Goal: Transaction & Acquisition: Book appointment/travel/reservation

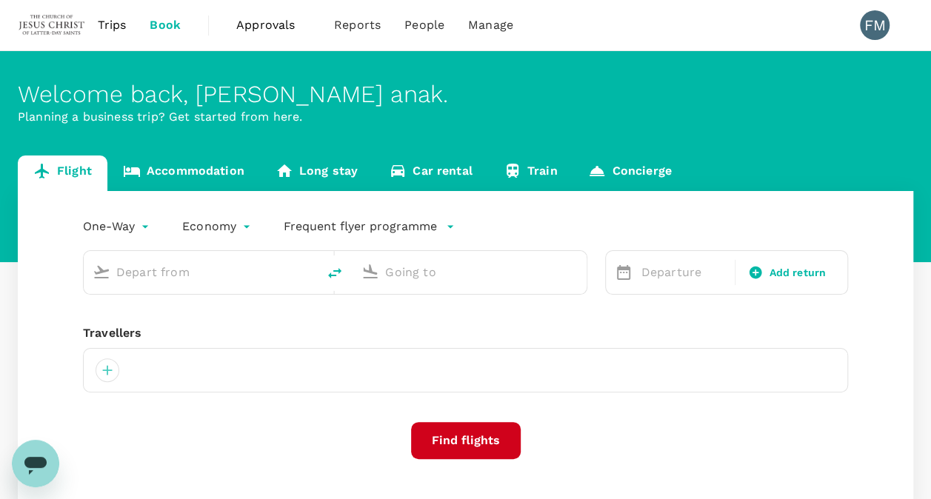
type input "roundtrip"
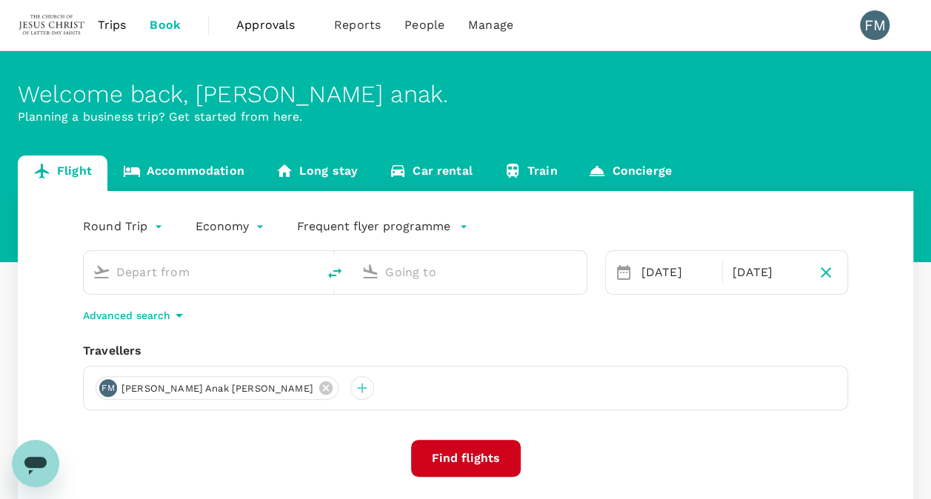
type input "Kuching Intl (KCH)"
type input "Kuala Lumpur Intl (KUL)"
click at [696, 263] on div "08 Oct" at bounding box center [678, 273] width 84 height 30
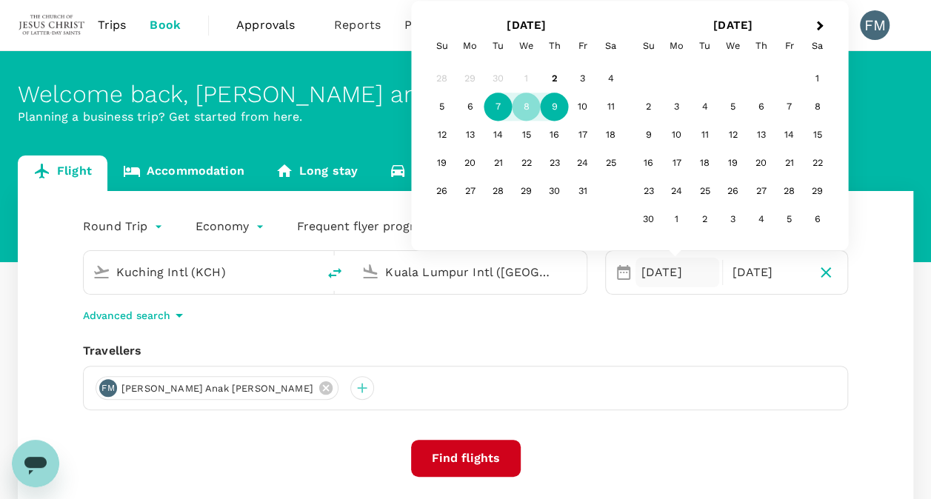
click at [503, 106] on div "7" at bounding box center [498, 107] width 28 height 28
click at [558, 108] on div "9" at bounding box center [555, 107] width 28 height 28
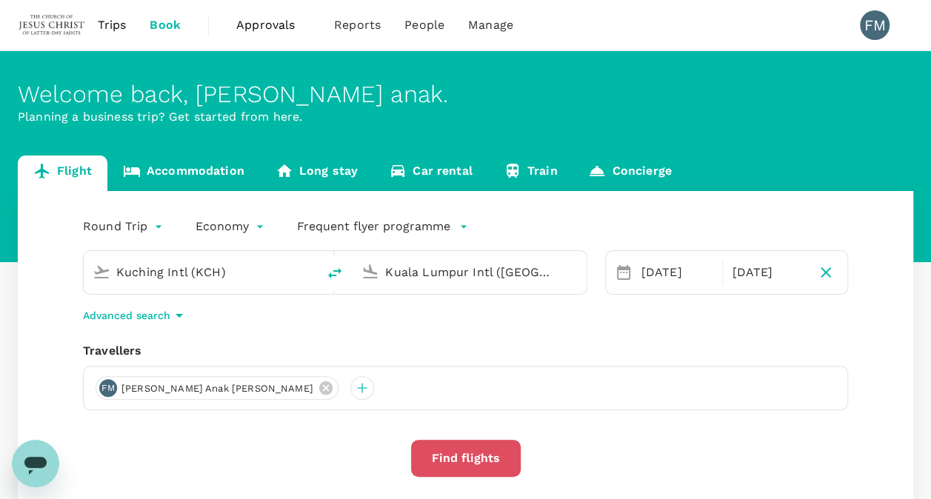
click at [461, 470] on button "Find flights" at bounding box center [466, 458] width 110 height 37
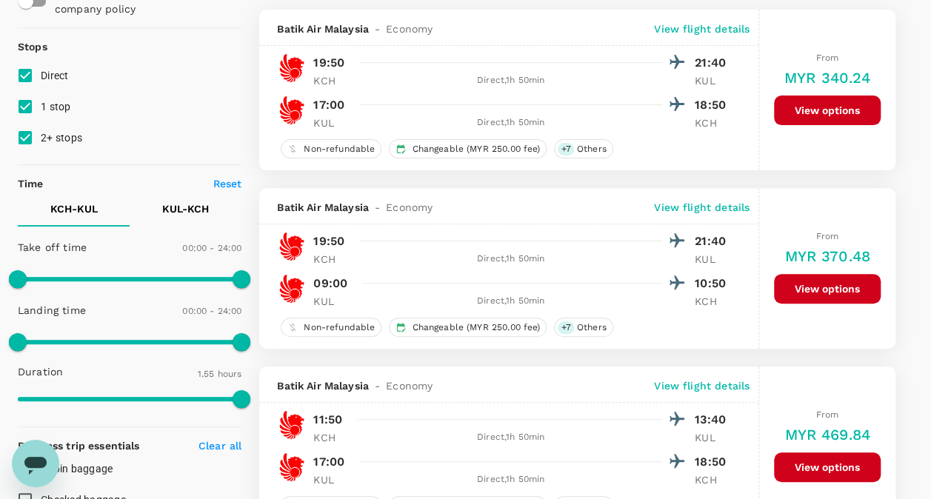
scroll to position [180, 0]
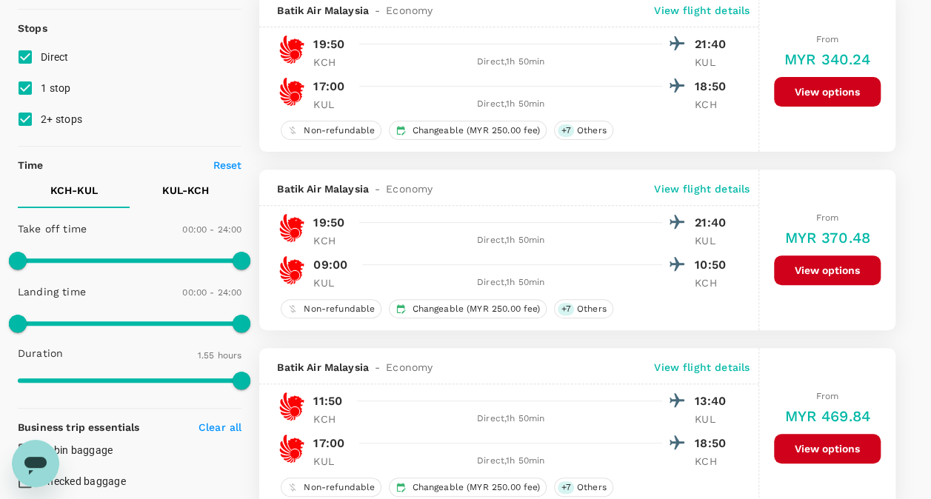
click at [57, 90] on span "1 stop" at bounding box center [56, 88] width 30 height 12
click at [41, 90] on input "1 stop" at bounding box center [25, 88] width 31 height 31
checkbox input "false"
click at [64, 116] on span "2+ stops" at bounding box center [61, 119] width 41 height 12
click at [41, 116] on input "2+ stops" at bounding box center [25, 119] width 31 height 31
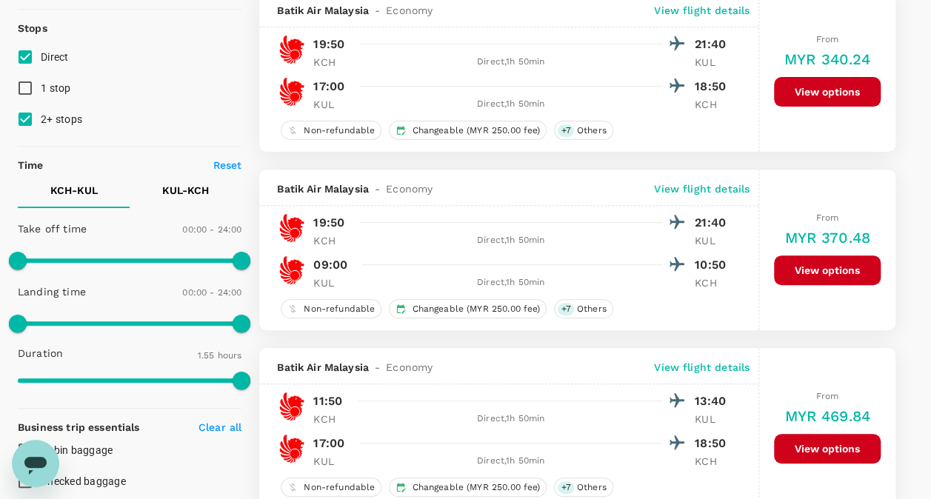
checkbox input "false"
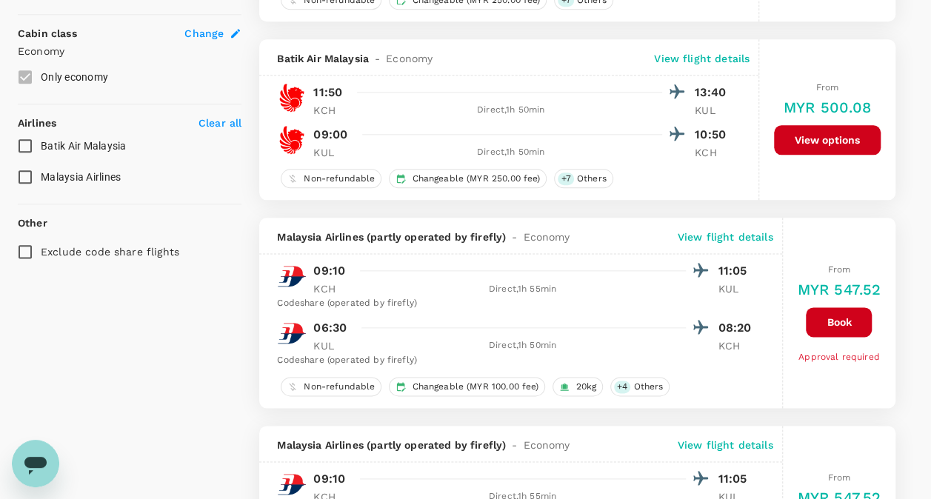
scroll to position [799, 0]
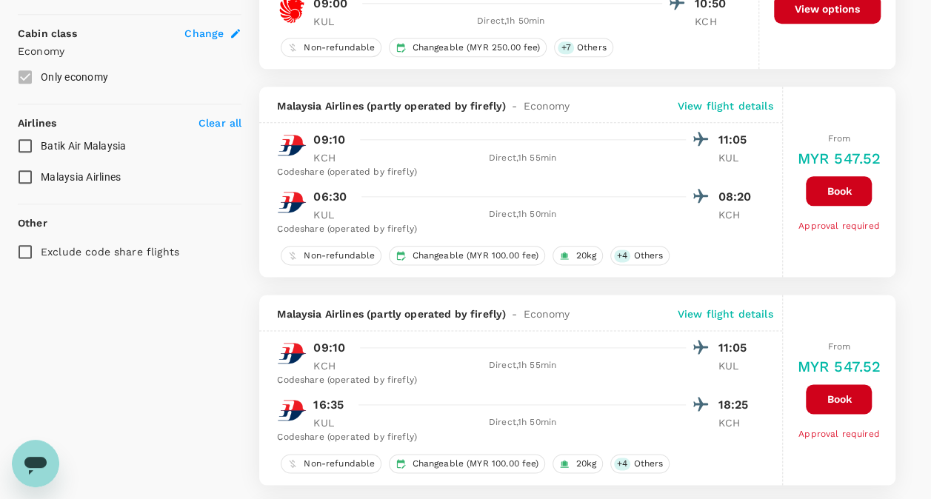
type input "995"
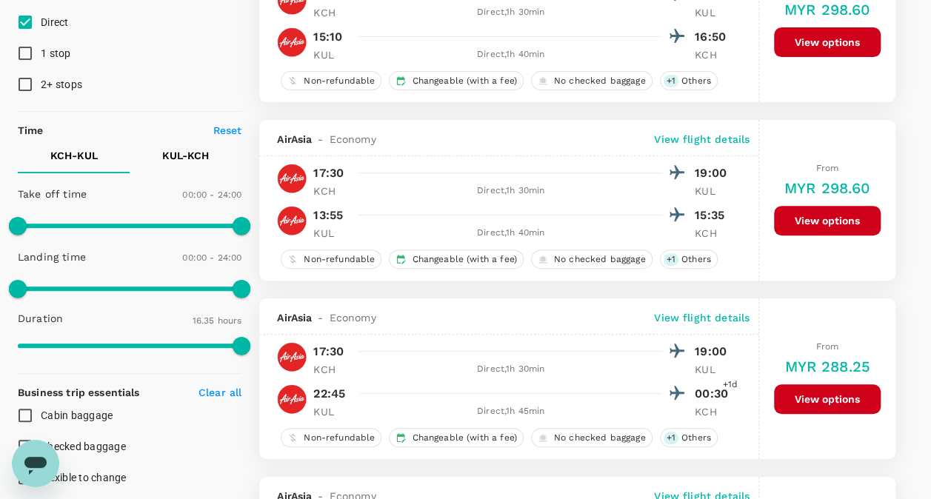
scroll to position [213, 0]
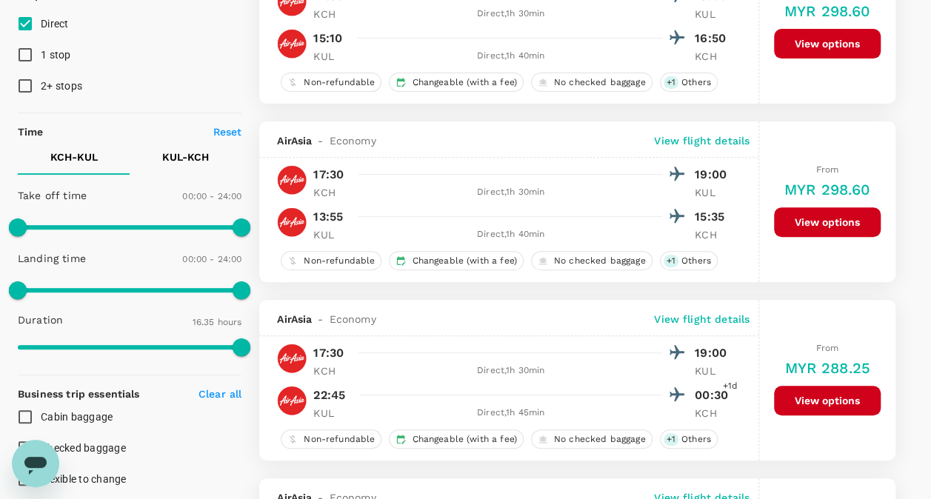
click at [170, 156] on p "KUL - KCH" at bounding box center [185, 157] width 47 height 15
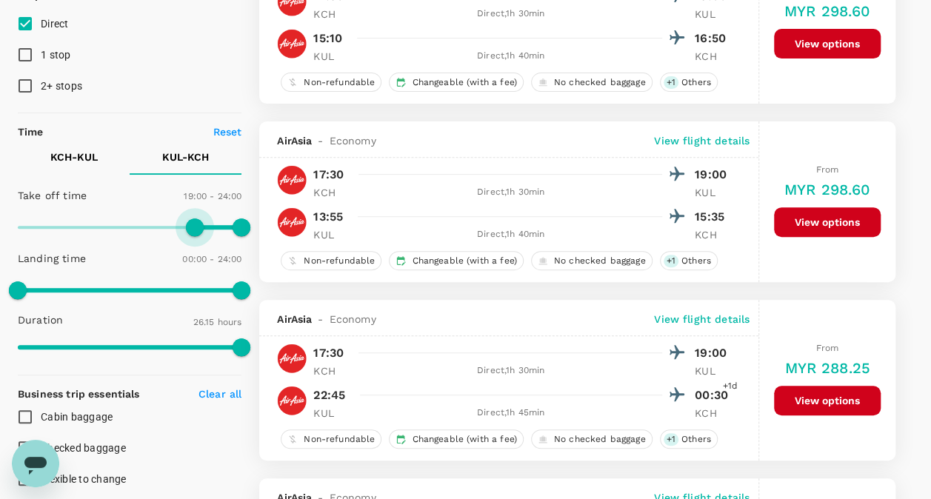
type input "1170"
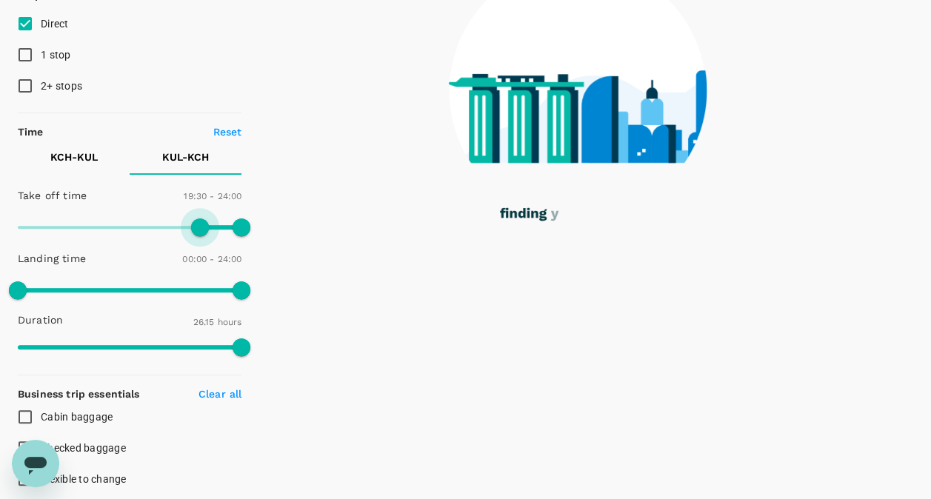
drag, startPoint x: 17, startPoint y: 221, endPoint x: 198, endPoint y: 240, distance: 181.8
click at [198, 236] on span at bounding box center [200, 228] width 18 height 18
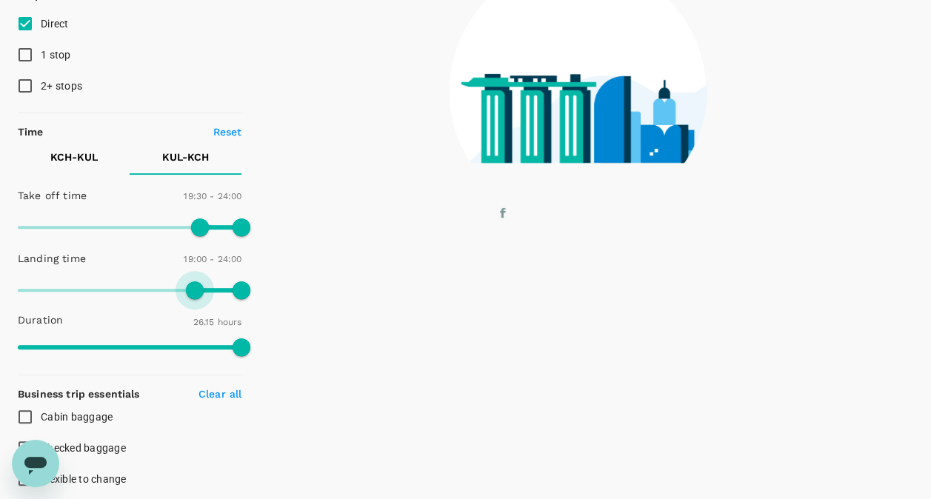
type input "1170"
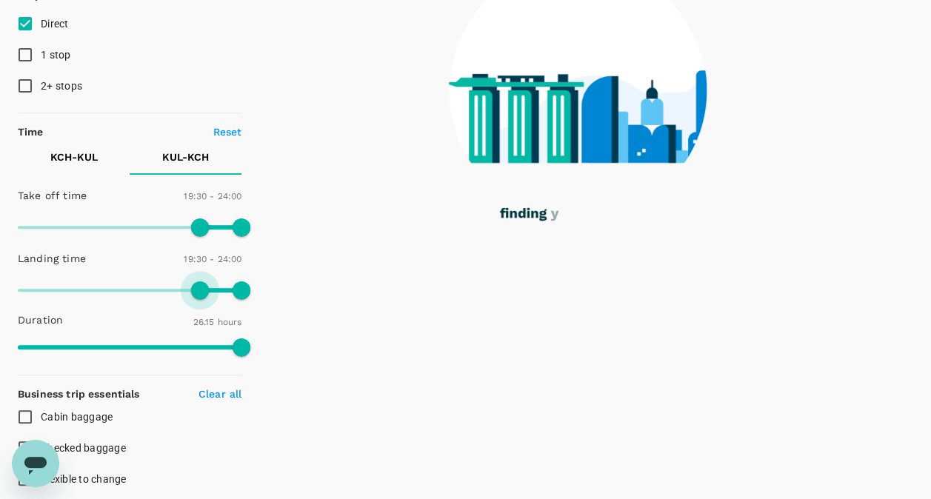
drag, startPoint x: 24, startPoint y: 288, endPoint x: 199, endPoint y: 292, distance: 174.9
click at [199, 292] on span at bounding box center [200, 290] width 18 height 18
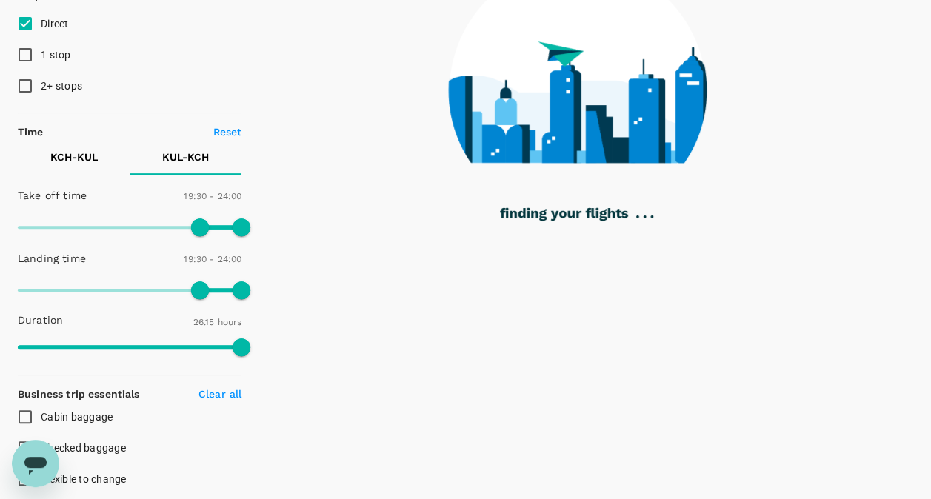
click at [59, 159] on p "KCH - KUL" at bounding box center [73, 157] width 47 height 15
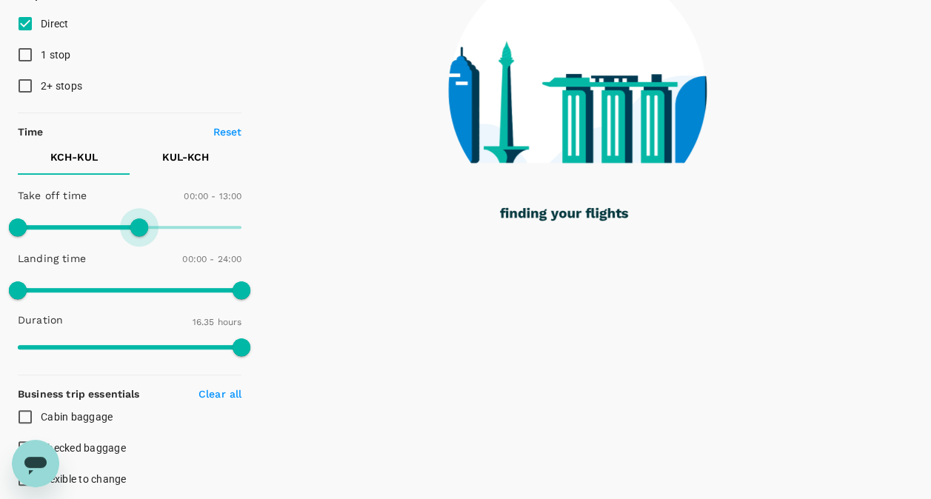
type input "750"
drag, startPoint x: 239, startPoint y: 220, endPoint x: 136, endPoint y: 224, distance: 103.0
click at [136, 224] on span at bounding box center [139, 228] width 18 height 18
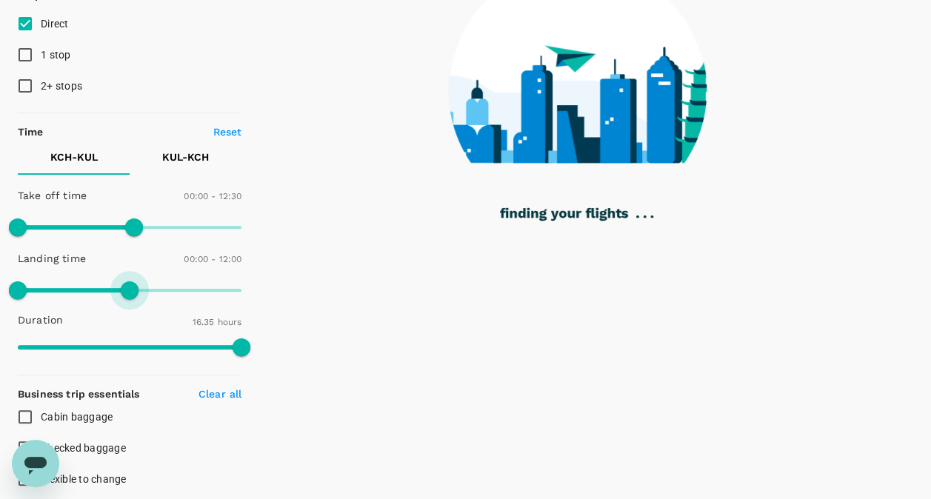
type input "750"
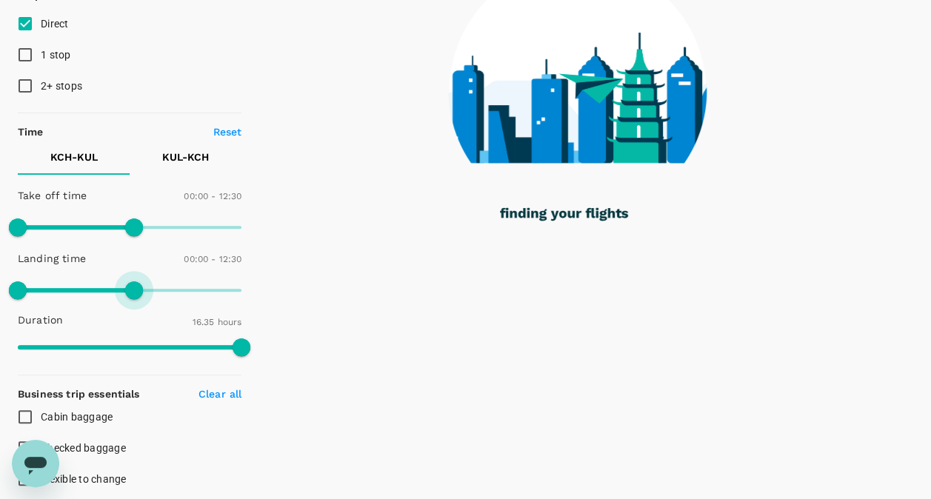
drag, startPoint x: 244, startPoint y: 283, endPoint x: 136, endPoint y: 288, distance: 108.3
click at [136, 288] on span at bounding box center [134, 290] width 18 height 18
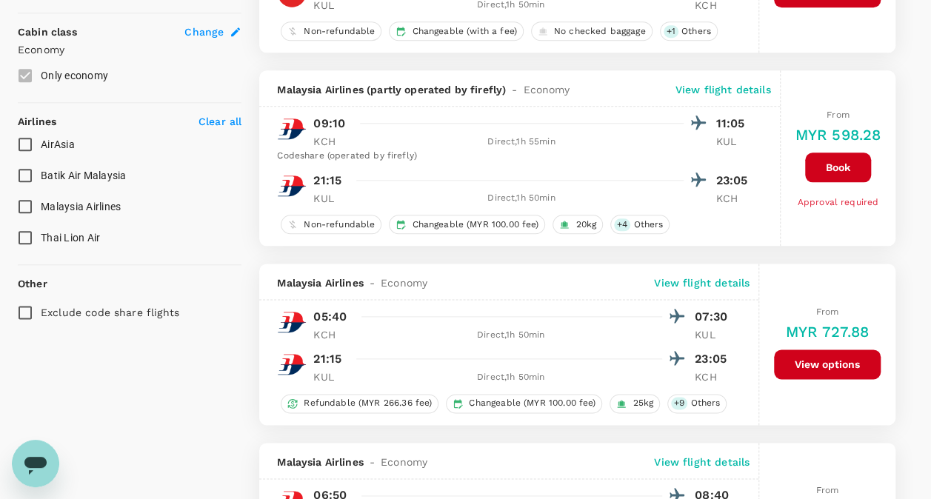
scroll to position [800, 0]
click at [830, 161] on button "Book" at bounding box center [838, 168] width 66 height 30
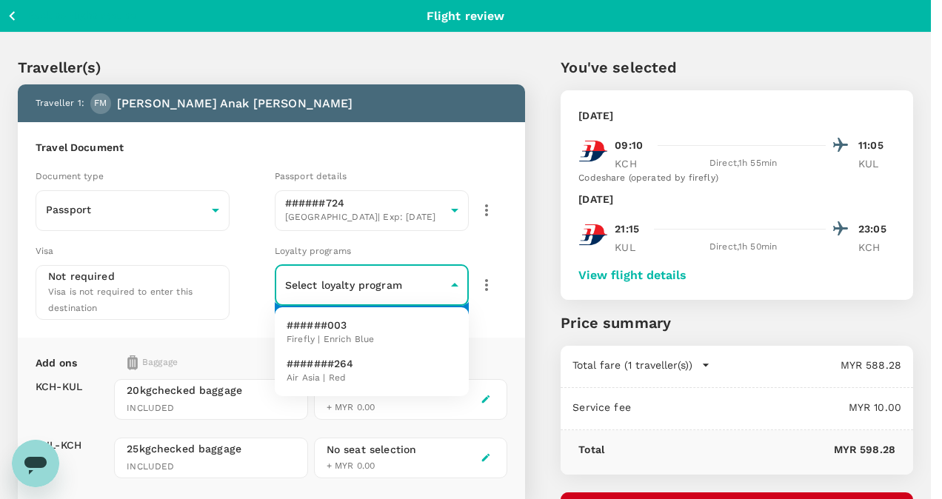
click at [457, 284] on body "Back to flight results Flight review Traveller(s) Traveller 1 : FM Felicia anak…" at bounding box center [471, 355] width 942 height 710
click at [488, 247] on div at bounding box center [471, 249] width 942 height 499
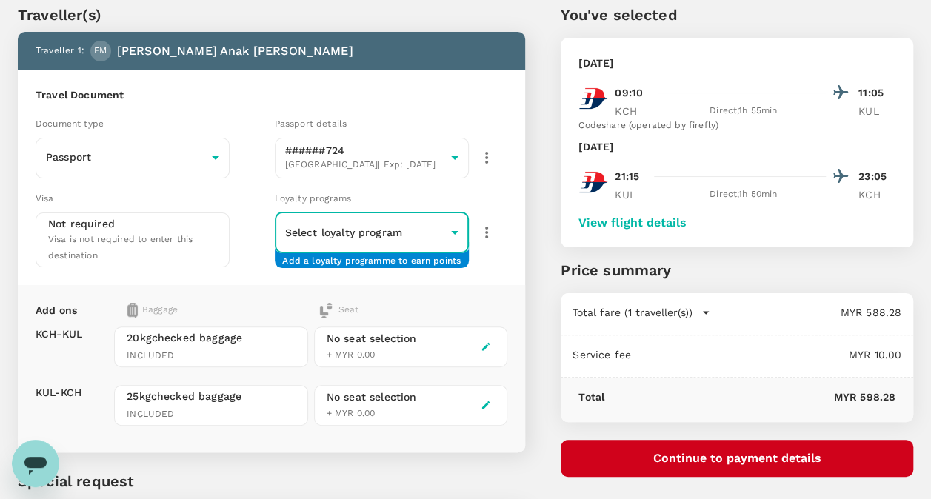
scroll to position [69, 0]
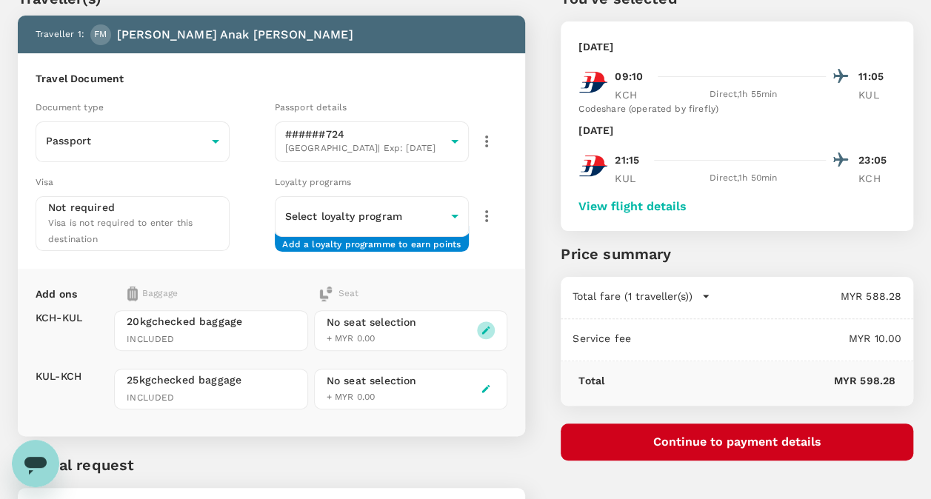
click at [487, 325] on icon "button" at bounding box center [486, 330] width 10 height 10
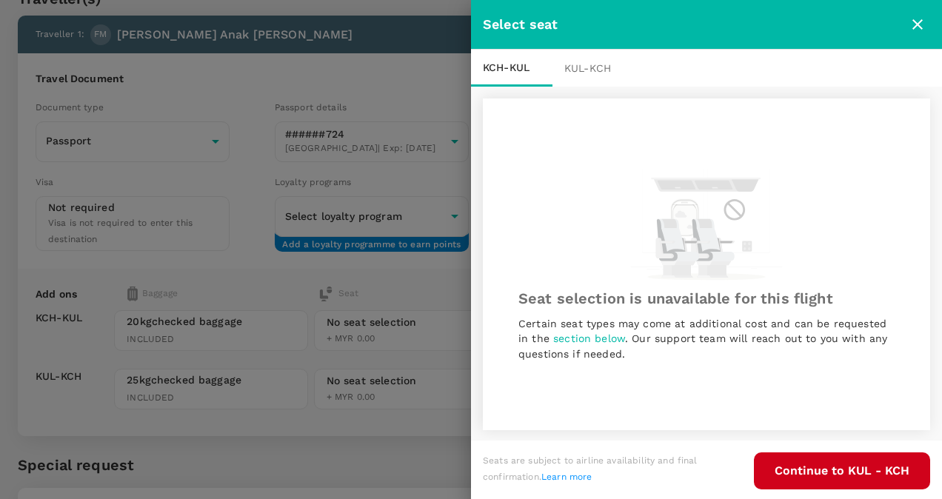
click at [576, 67] on div "KUL - KCH" at bounding box center [593, 68] width 81 height 37
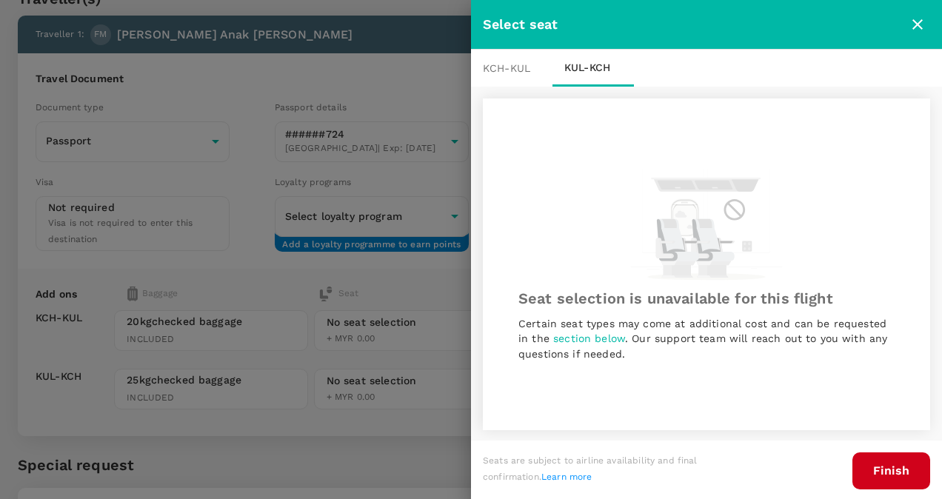
click at [889, 473] on button "Finish" at bounding box center [892, 471] width 78 height 37
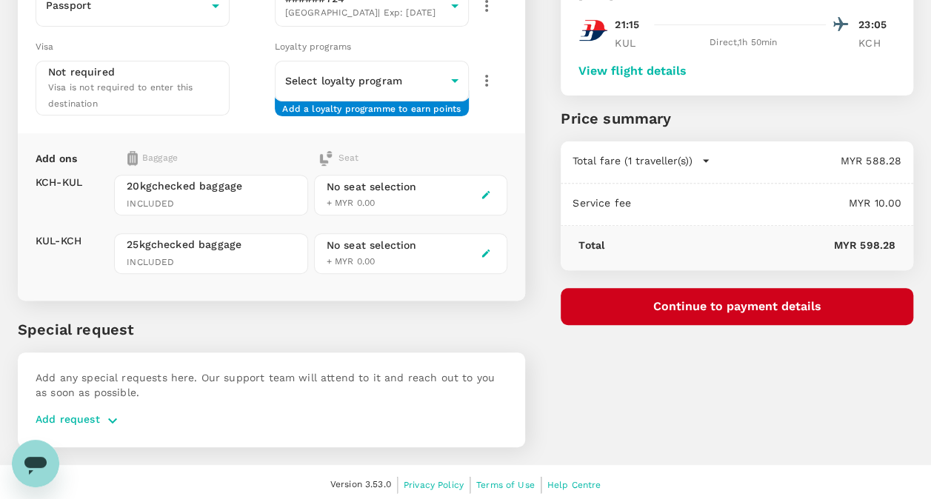
scroll to position [0, 0]
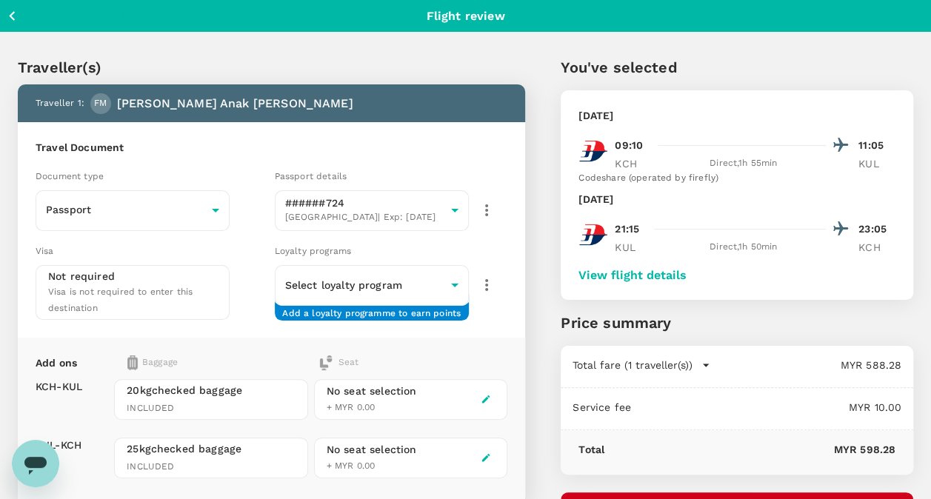
click at [13, 10] on icon "button" at bounding box center [12, 16] width 19 height 19
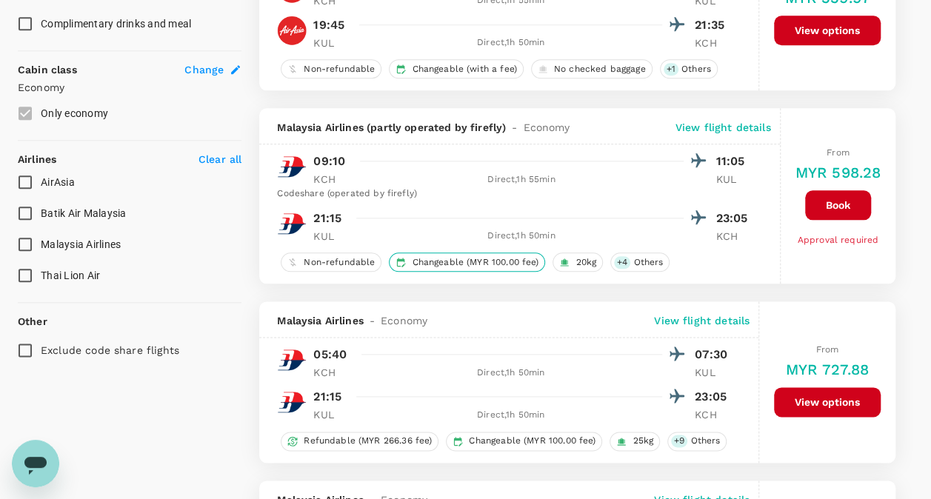
scroll to position [763, 0]
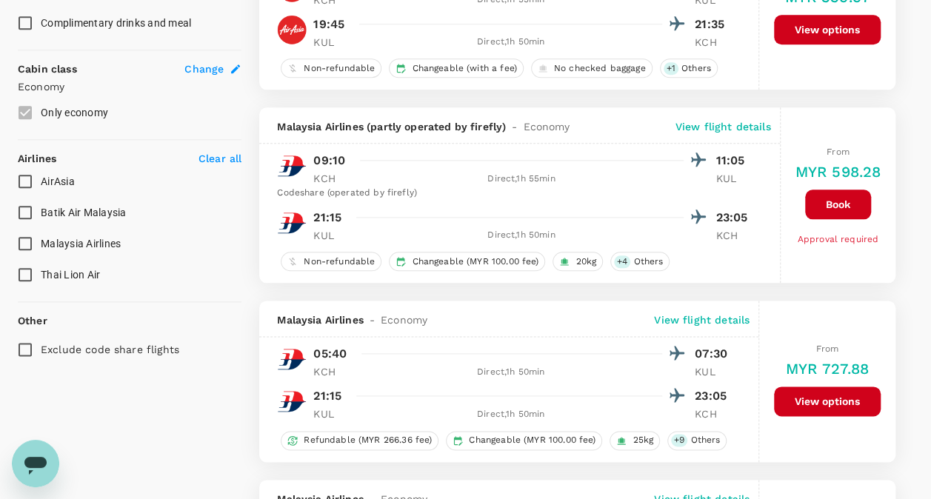
click at [816, 191] on button "Book" at bounding box center [838, 205] width 66 height 30
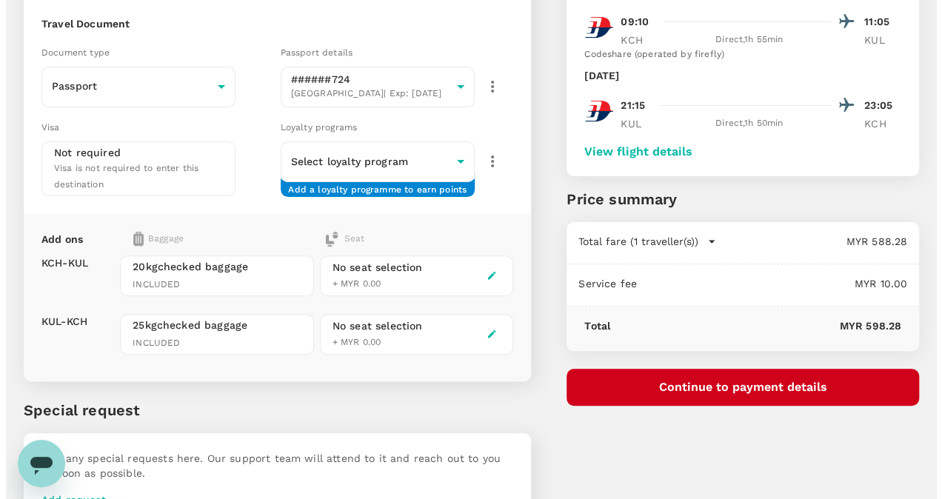
scroll to position [204, 0]
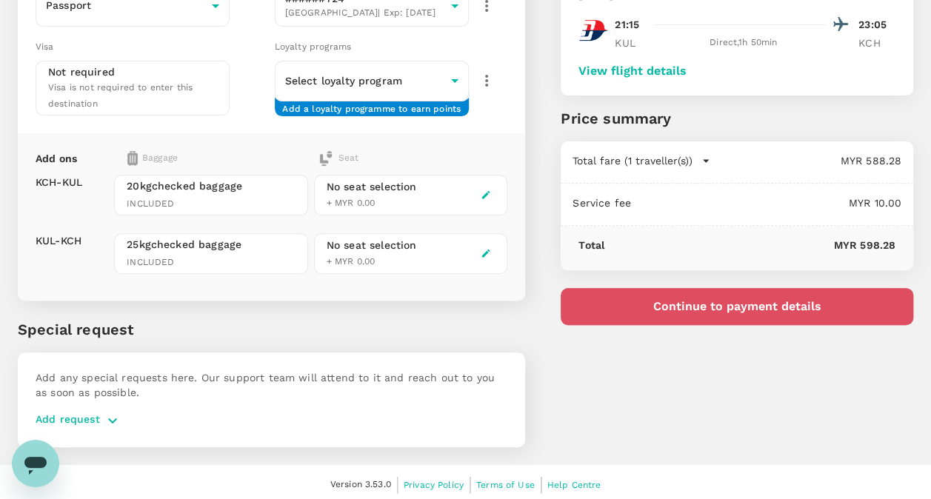
click at [733, 307] on button "Continue to payment details" at bounding box center [737, 306] width 353 height 37
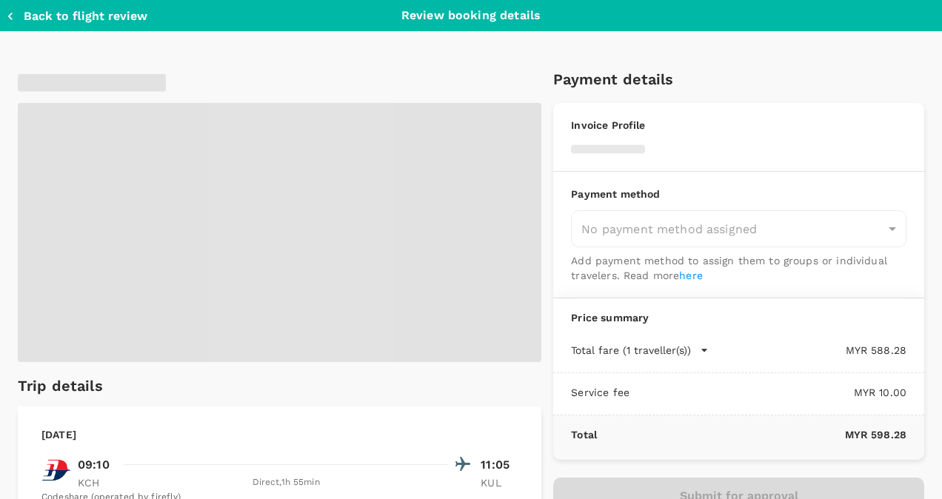
type input "9bd44508-0115-40ee-9baa-a4db79ee987c"
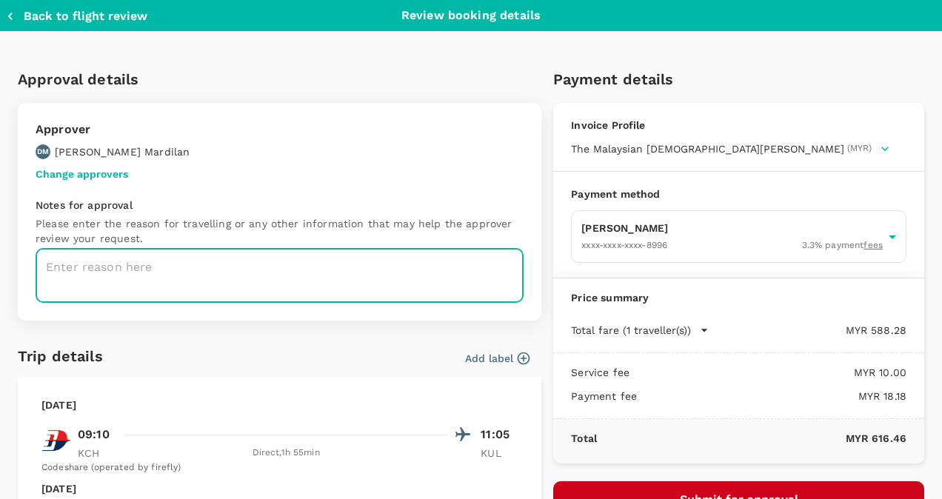
click at [329, 266] on textarea at bounding box center [280, 276] width 488 height 54
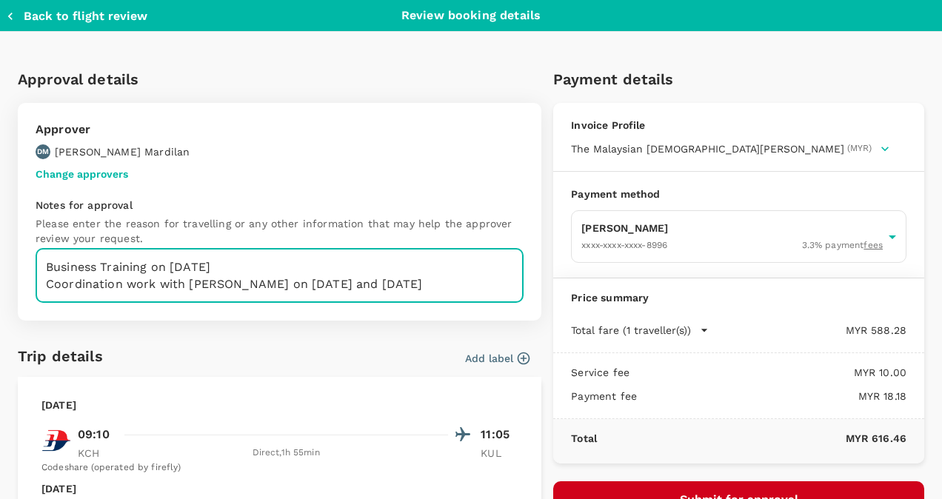
scroll to position [81, 0]
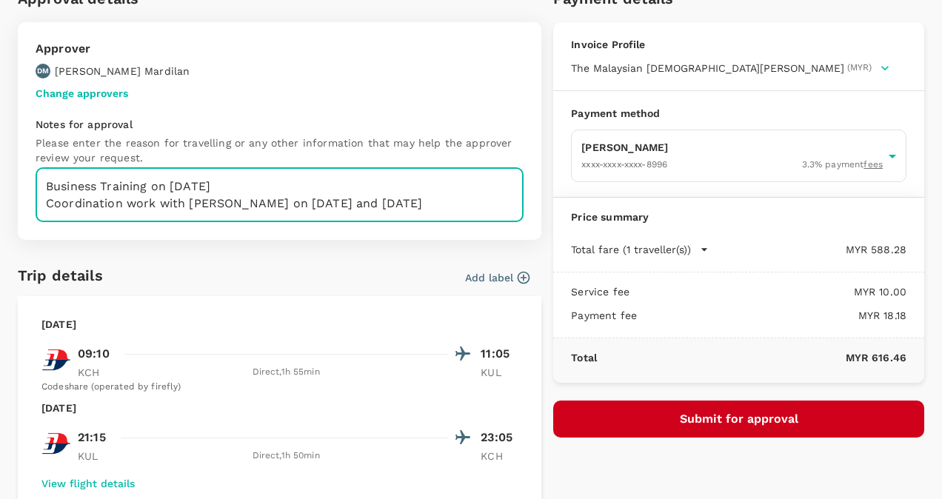
type textarea "Business Training on [DATE] Coordination work with [PERSON_NAME] on [DATE] and …"
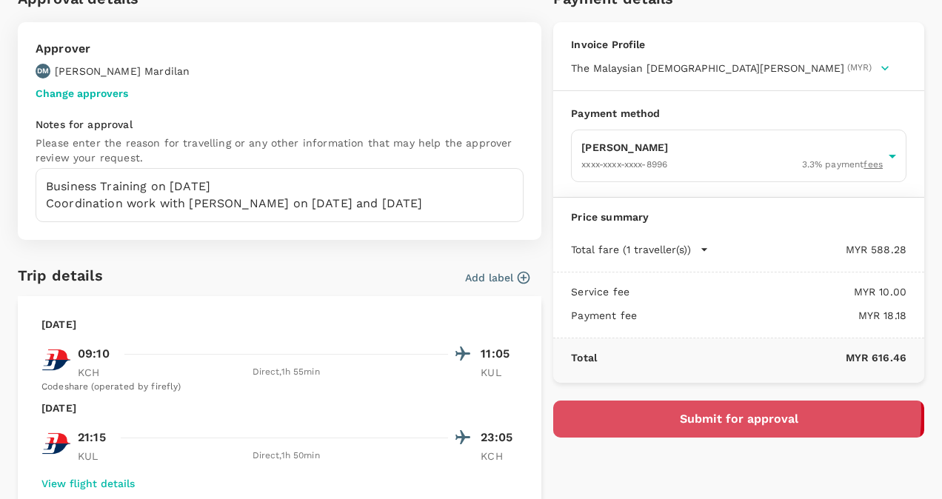
click at [692, 427] on button "Submit for approval" at bounding box center [738, 419] width 371 height 37
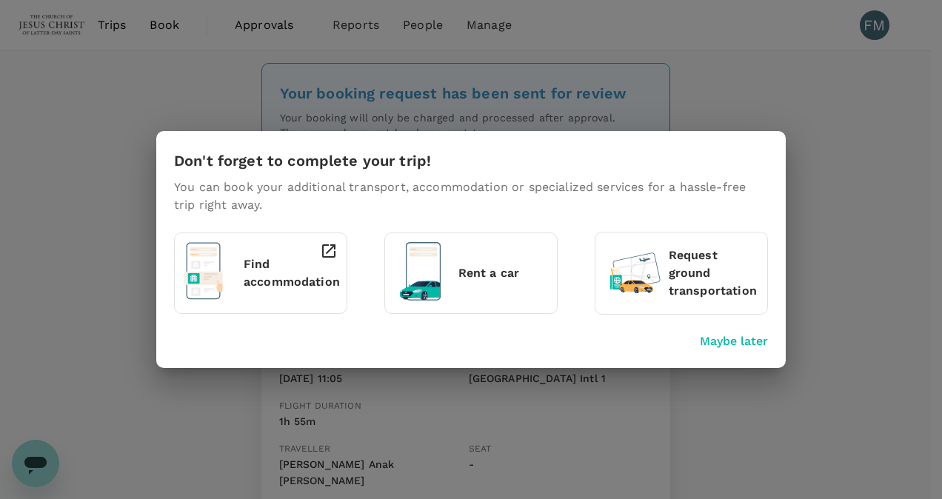
click at [264, 272] on p "Find accommodation" at bounding box center [292, 274] width 96 height 36
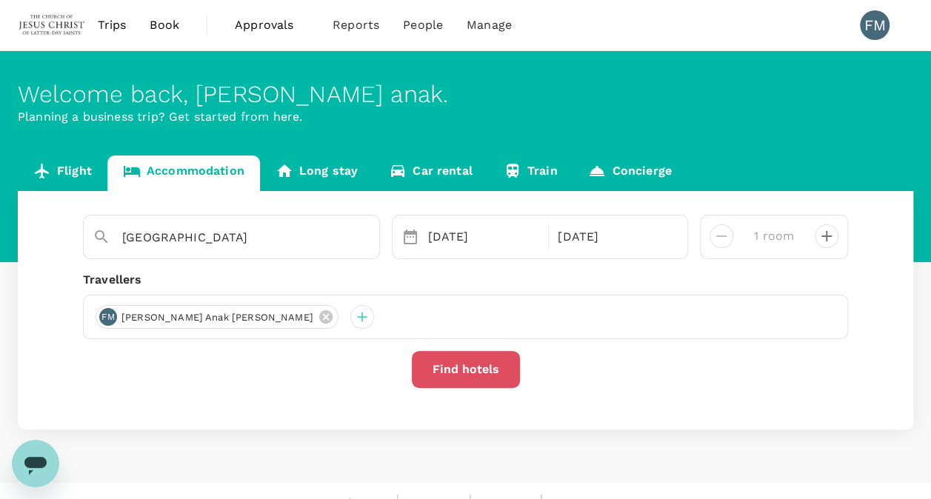
click at [470, 368] on button "Find hotels" at bounding box center [466, 369] width 108 height 37
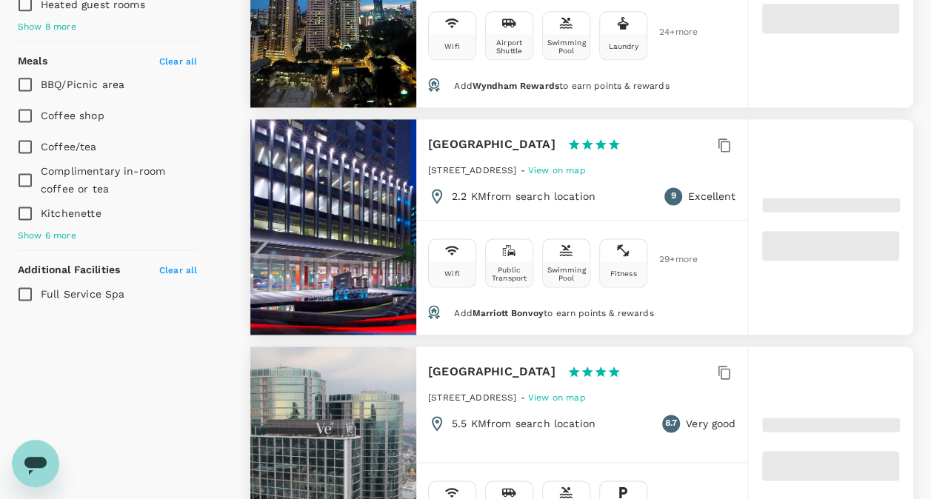
scroll to position [973, 0]
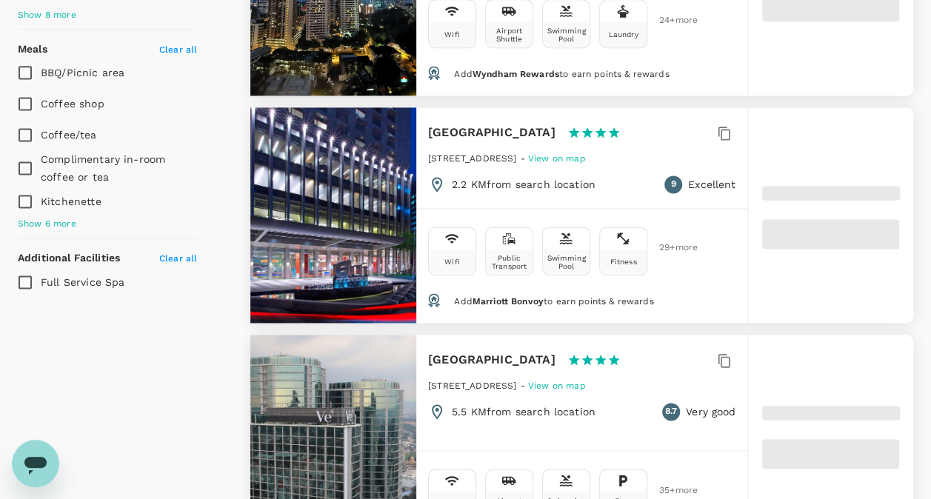
type input "1658.28"
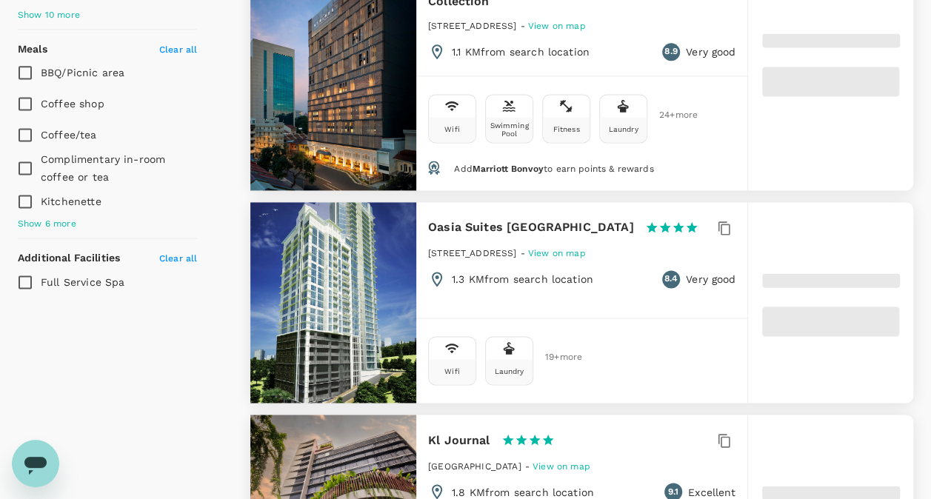
type input "48.28"
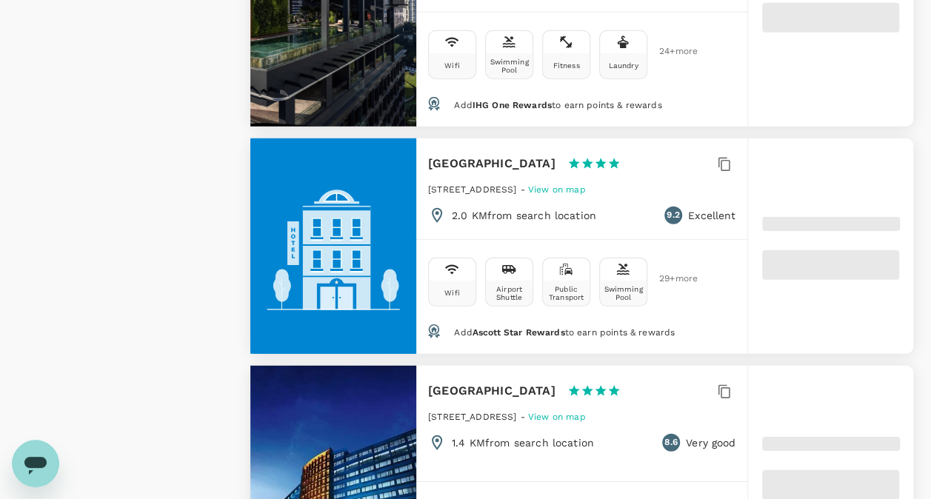
scroll to position [1966, 0]
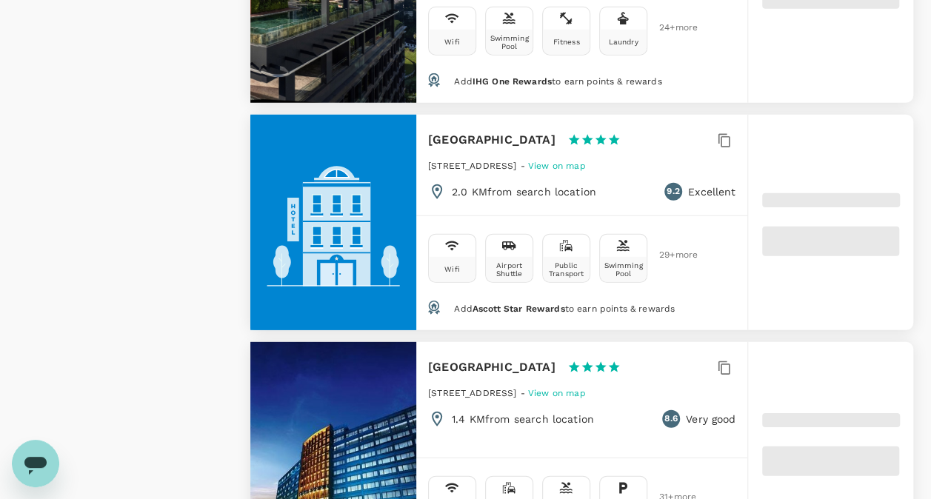
type input "1657.85"
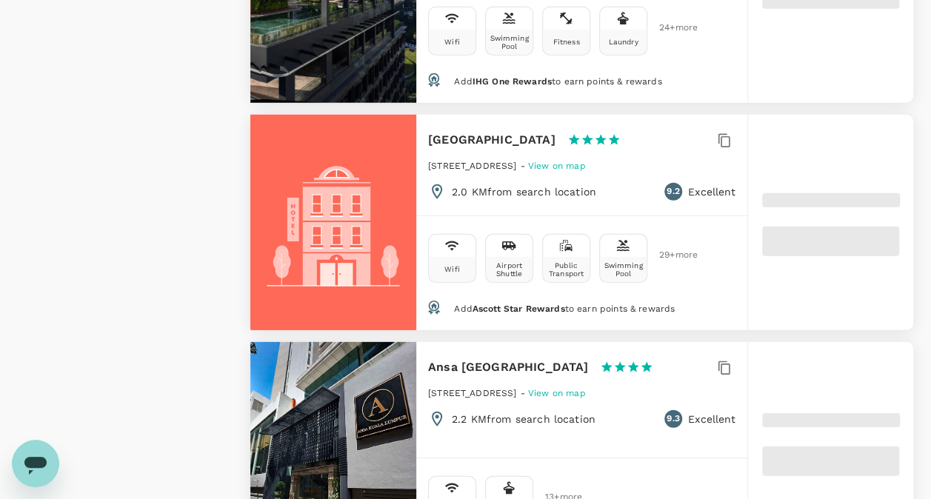
type input "45.85"
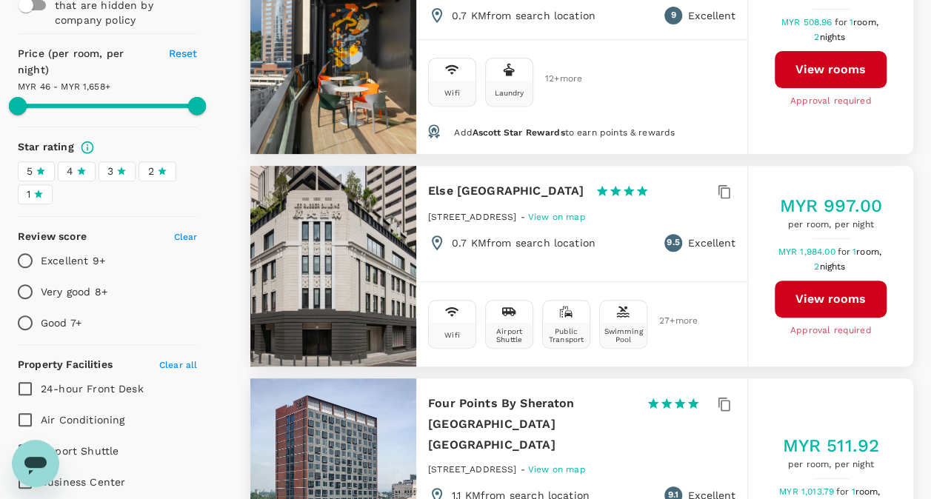
scroll to position [245, 0]
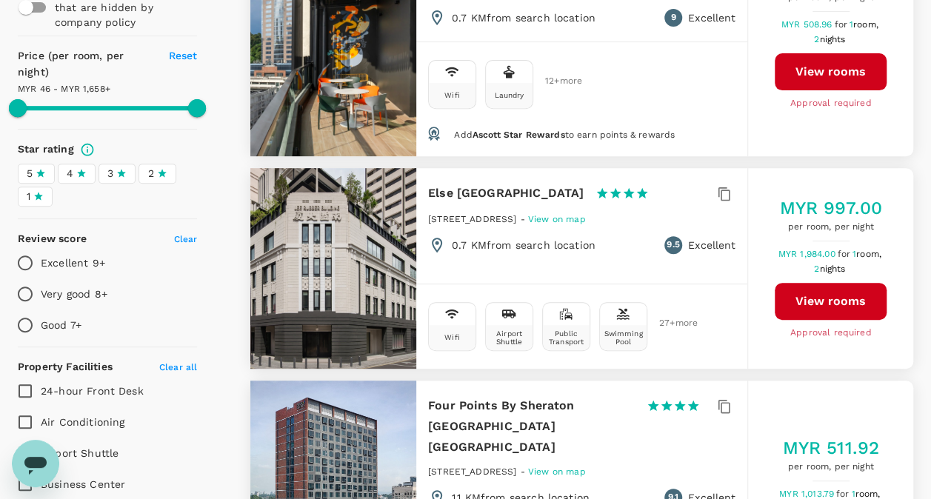
click at [74, 174] on div "4" at bounding box center [77, 174] width 20 height 16
click at [0, 0] on input "4" at bounding box center [0, 0] width 0 height 0
type input "1657.85"
type input "MYR"
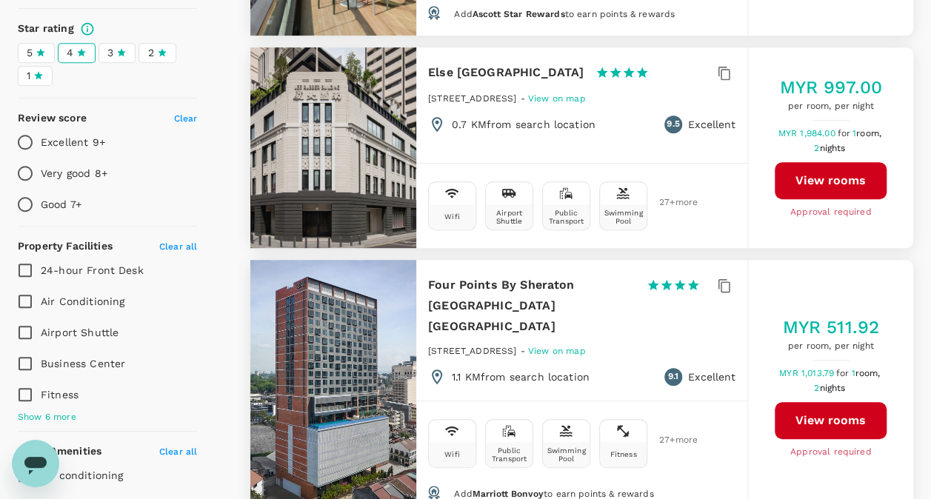
scroll to position [0, 0]
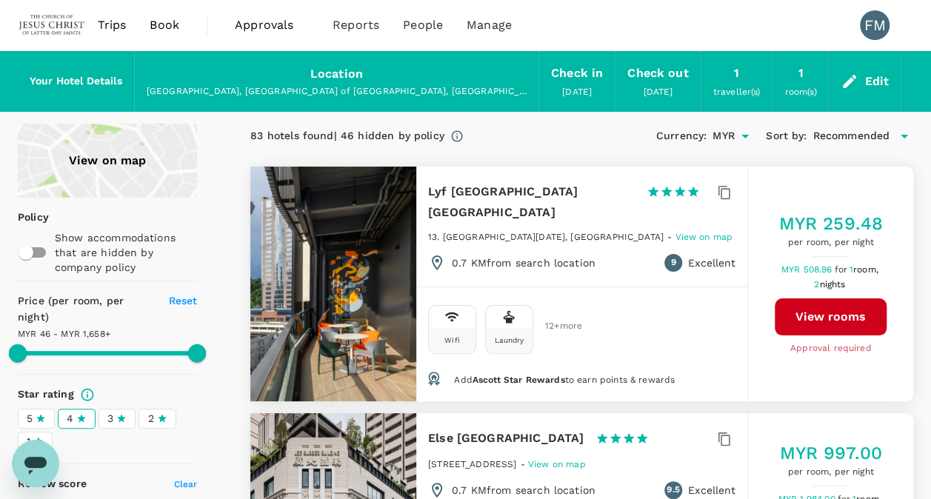
click at [851, 74] on icon at bounding box center [850, 82] width 18 height 18
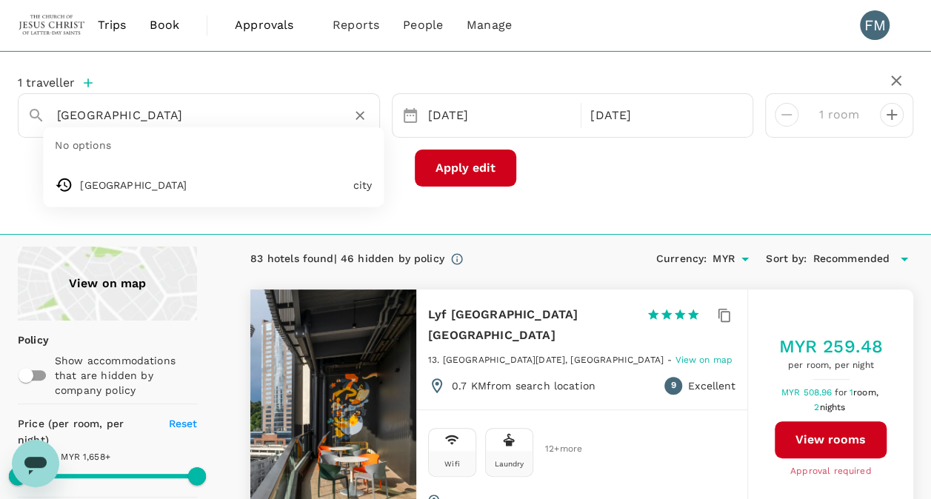
click at [149, 117] on input "[GEOGRAPHIC_DATA]" at bounding box center [193, 115] width 272 height 23
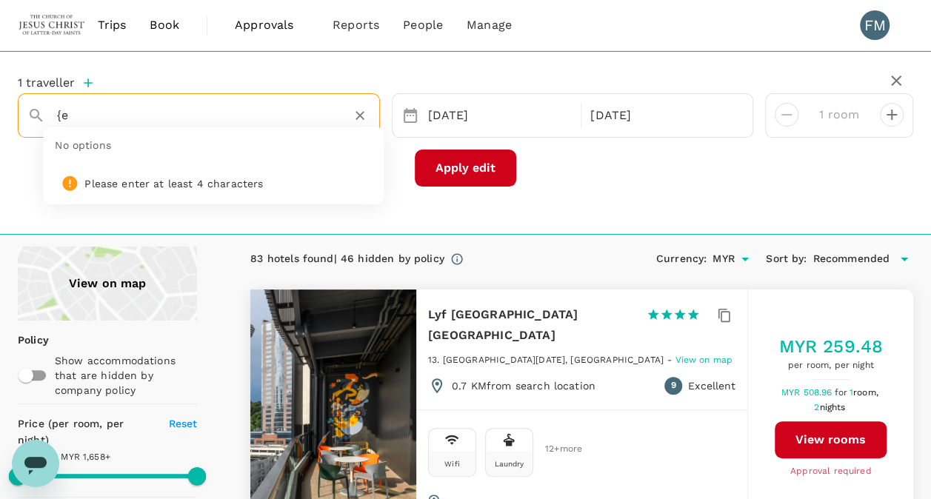
type input "{"
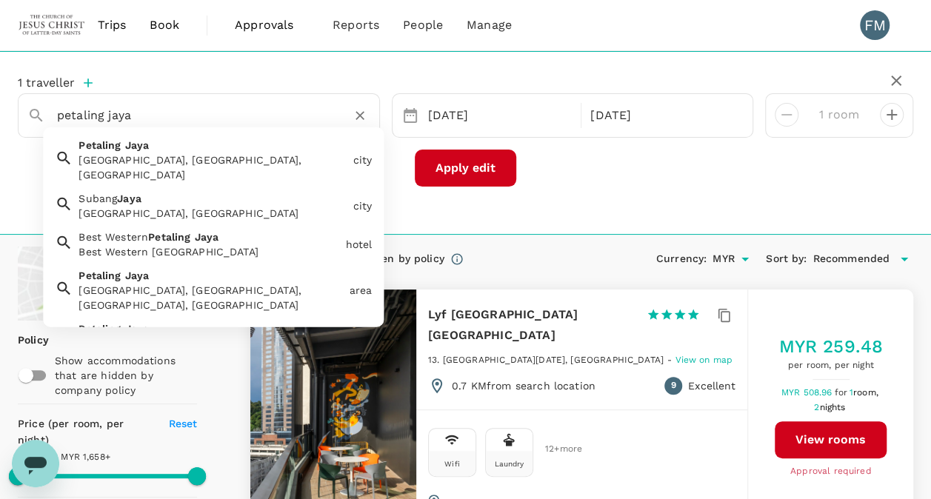
click at [170, 156] on div "Petaling Jaya, Selangor, Malaysia" at bounding box center [213, 168] width 268 height 30
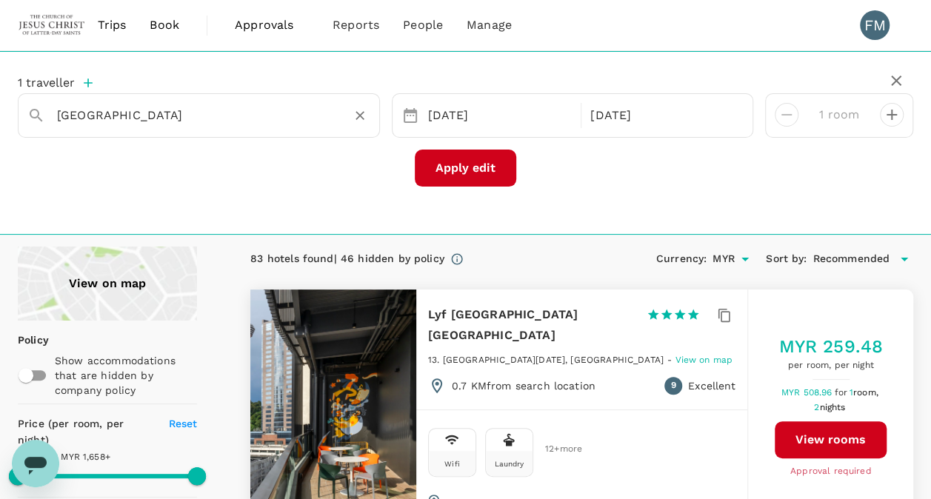
type input "Petaling Jaya"
click at [446, 172] on button "Apply edit" at bounding box center [465, 168] width 101 height 37
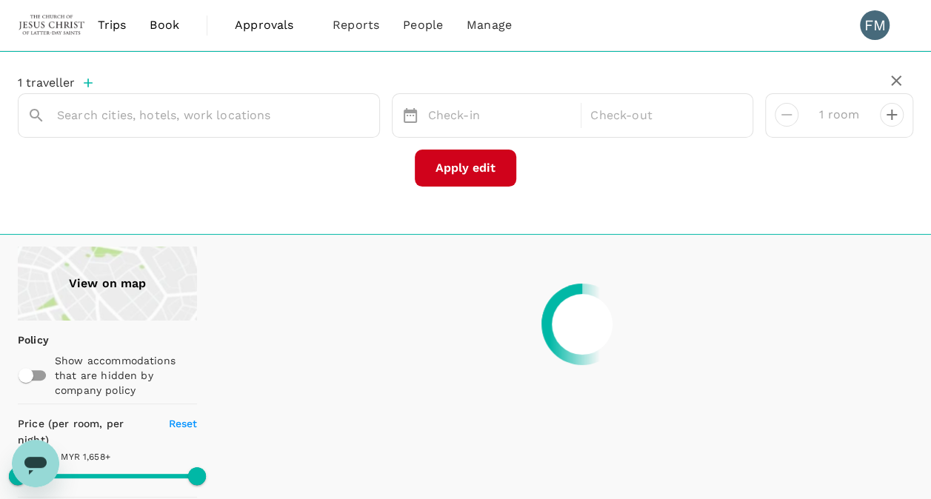
type input "Petaling Jaya"
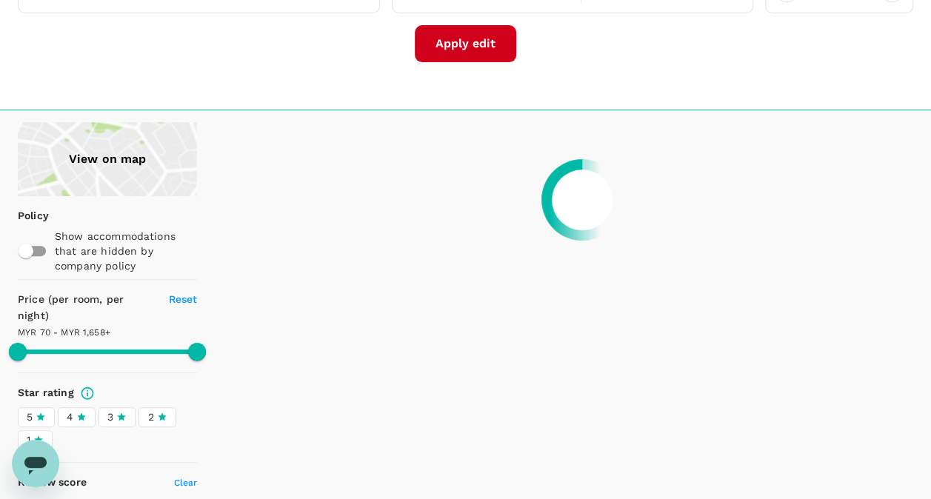
scroll to position [125, 0]
click at [77, 415] on icon at bounding box center [81, 416] width 10 height 10
click at [0, 0] on input "4" at bounding box center [0, 0] width 0 height 0
type input "1657.91"
type input "58.91"
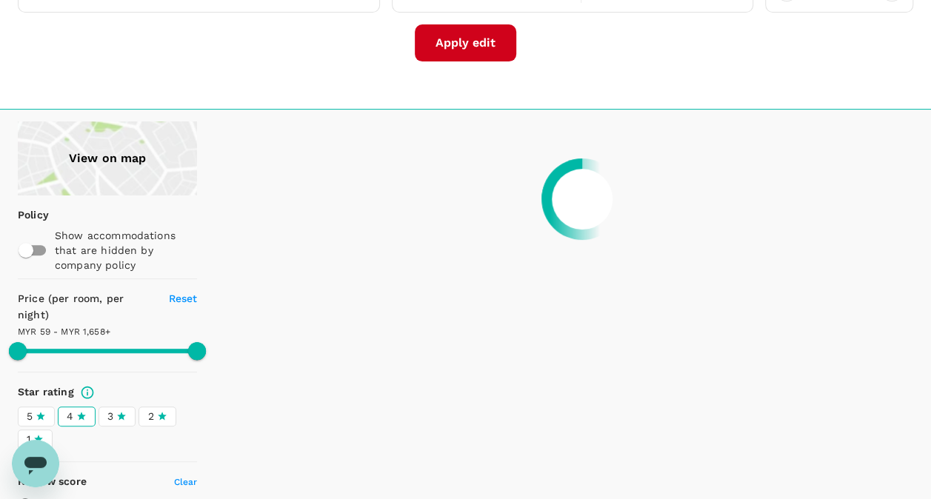
type input "1657.65"
type input "51.65"
type input "1658.1"
type input "49.1"
type input "1658.1"
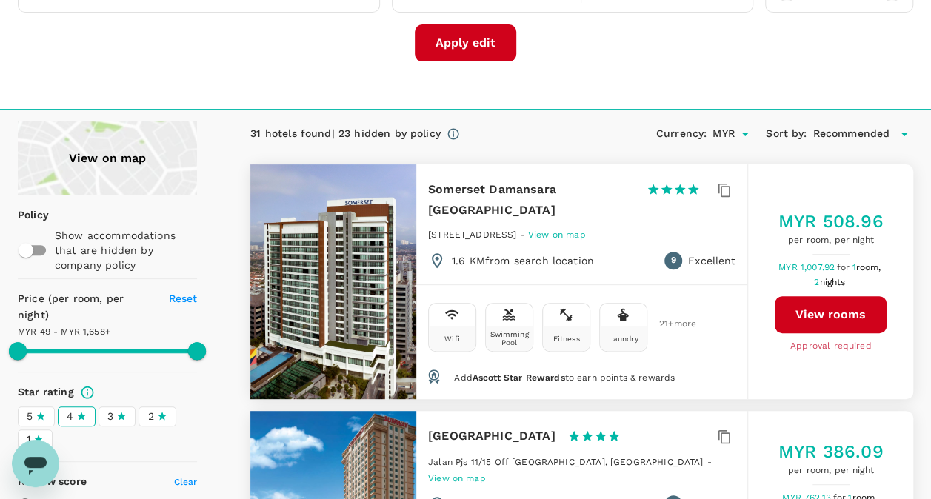
type input "MYR"
click at [76, 409] on div "4" at bounding box center [77, 417] width 20 height 16
click at [0, 0] on input "4" at bounding box center [0, 0] width 0 height 0
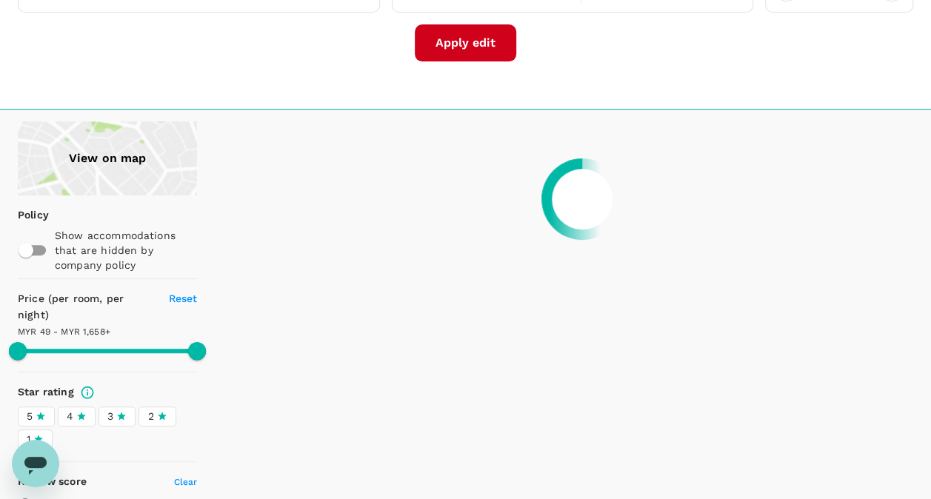
click at [76, 415] on icon at bounding box center [81, 416] width 10 height 10
click at [0, 0] on input "4" at bounding box center [0, 0] width 0 height 0
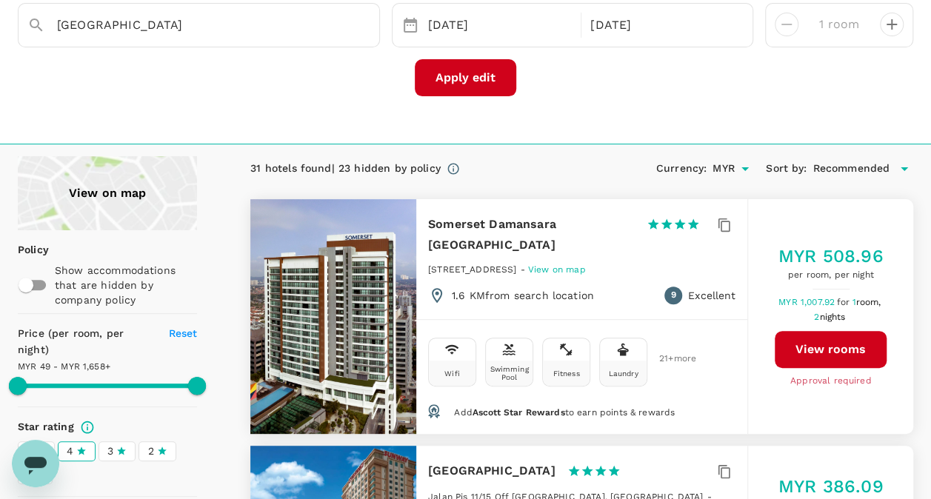
scroll to position [0, 0]
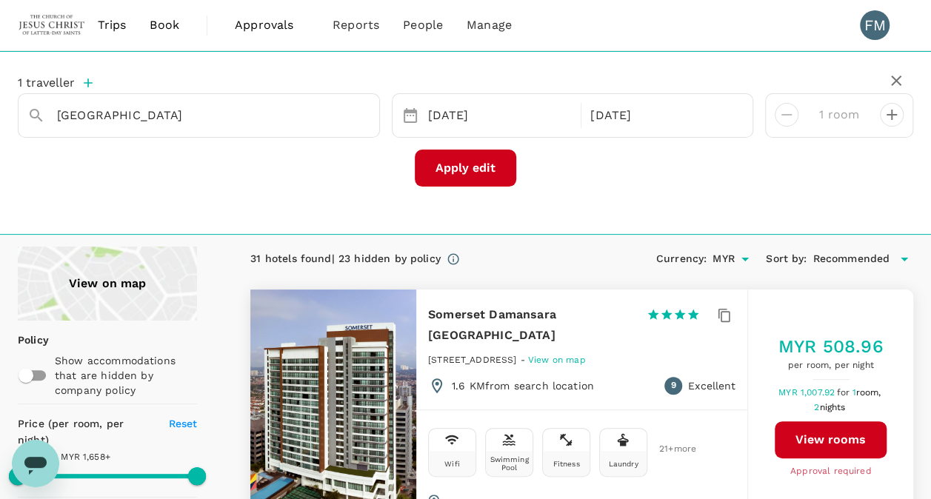
click at [828, 253] on span "Recommended" at bounding box center [851, 259] width 77 height 16
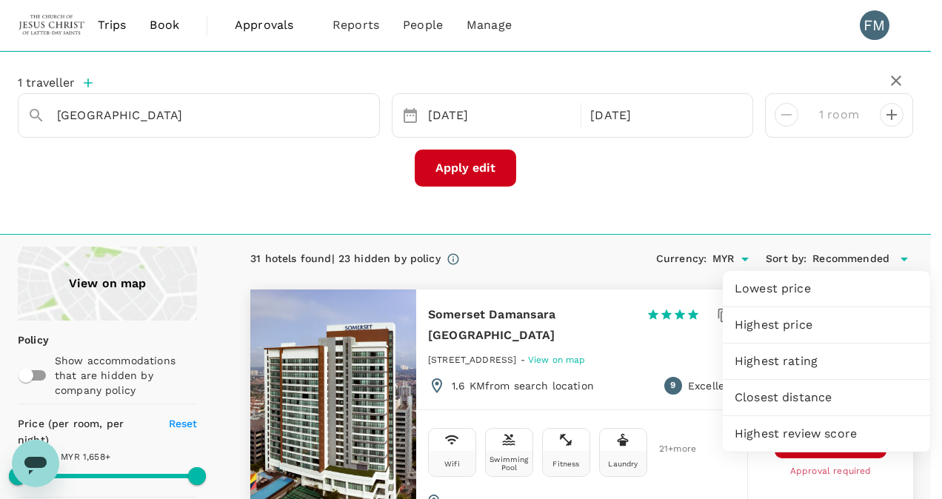
click at [804, 389] on span "Closest distance" at bounding box center [827, 398] width 184 height 18
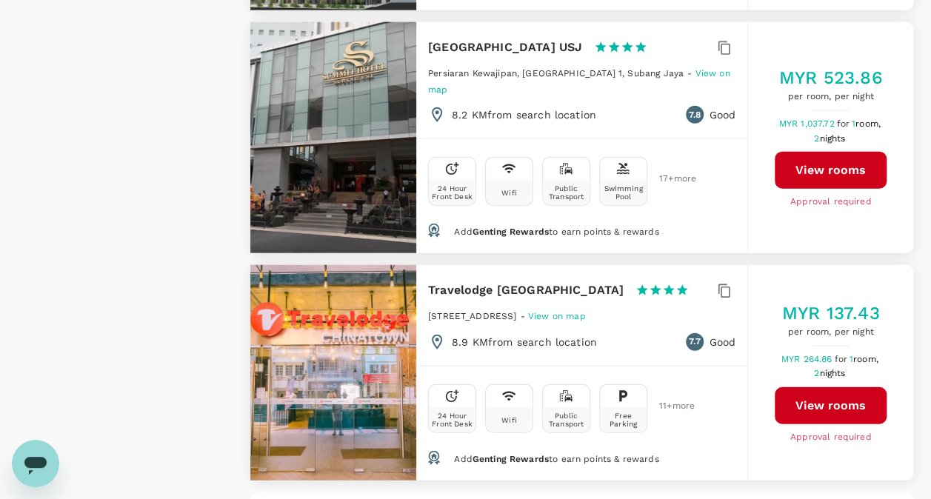
scroll to position [4668, 0]
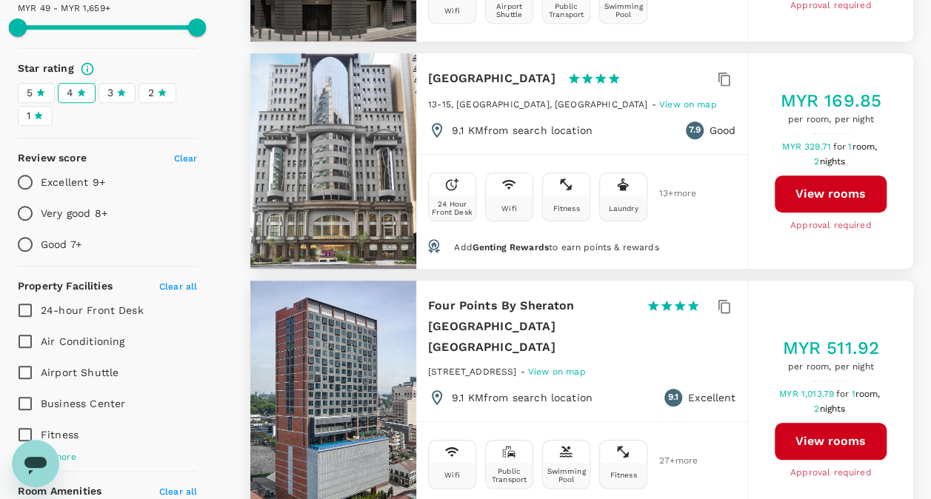
scroll to position [448, 0]
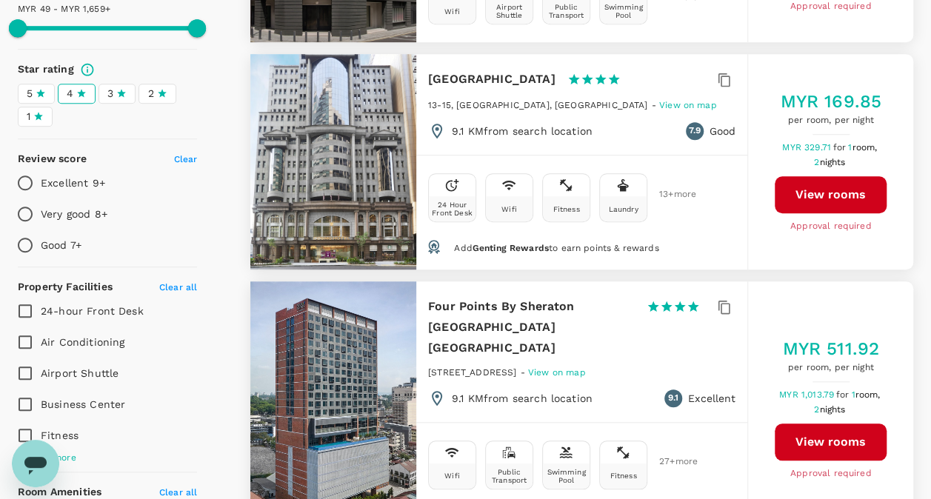
click at [116, 96] on div "3" at bounding box center [116, 94] width 19 height 16
click at [0, 0] on input "3" at bounding box center [0, 0] width 0 height 0
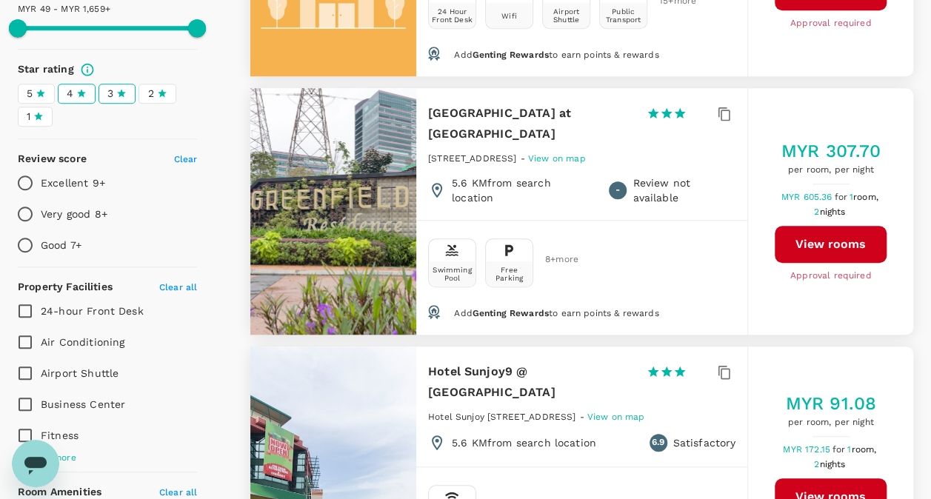
type input "1658.1"
type input "MYR"
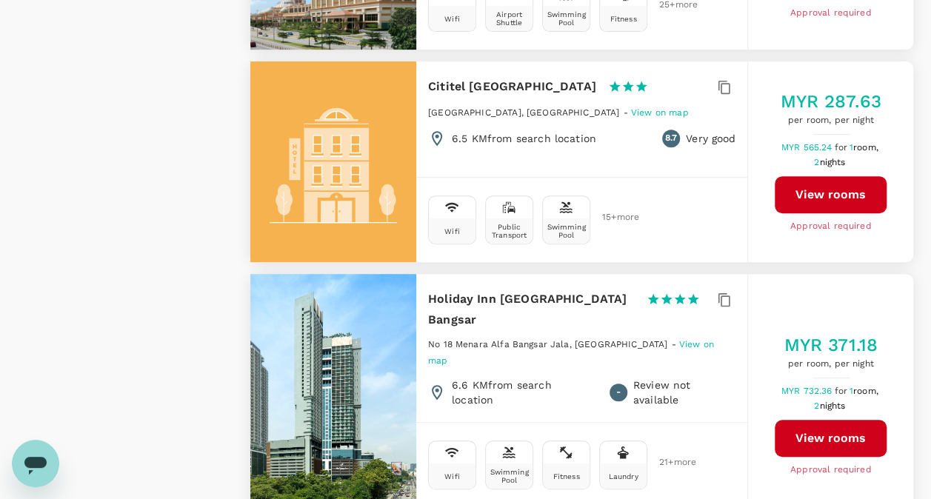
scroll to position [3043, 0]
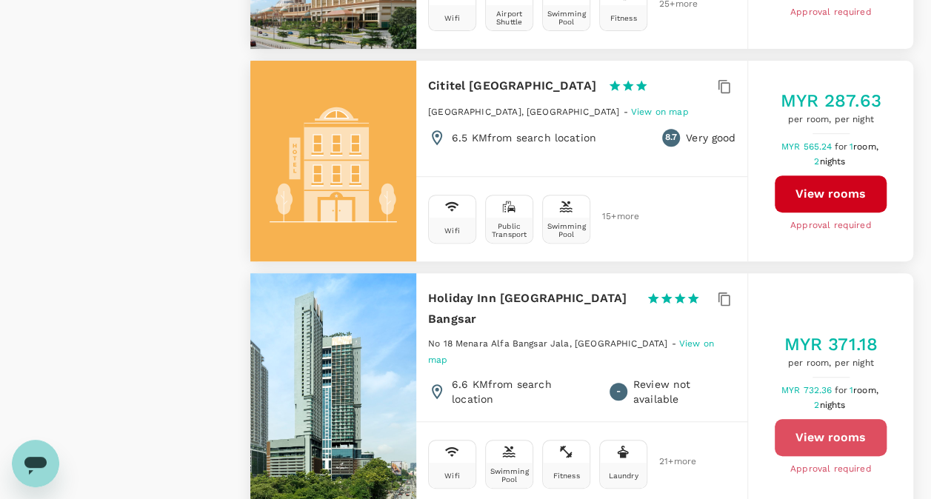
click at [813, 419] on button "View rooms" at bounding box center [831, 437] width 112 height 37
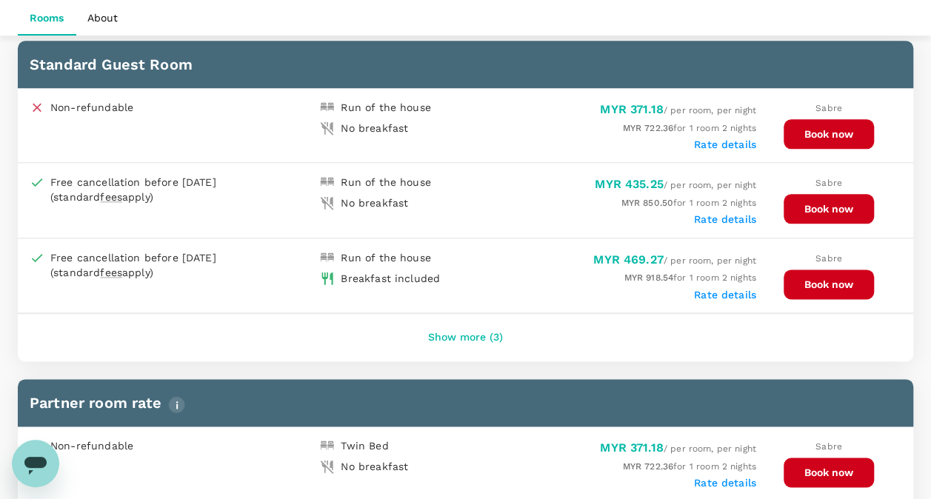
scroll to position [795, 0]
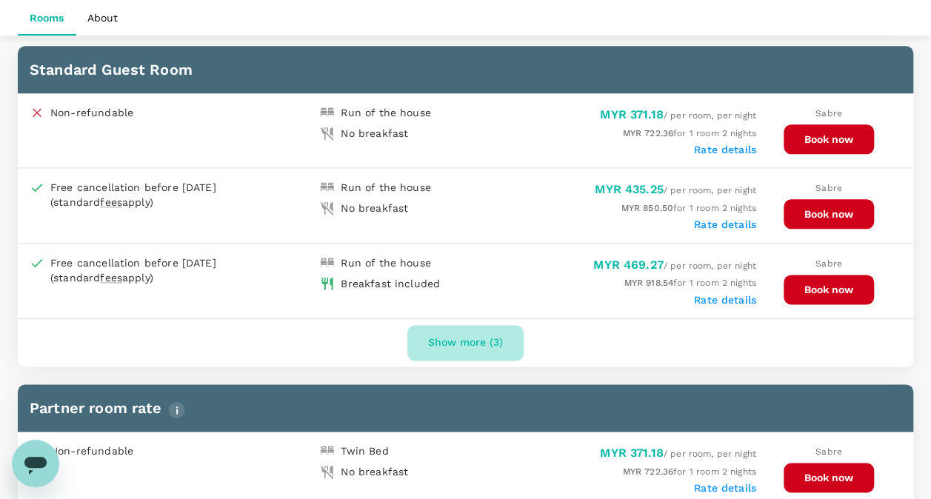
click at [450, 338] on button "Show more (3)" at bounding box center [465, 343] width 116 height 36
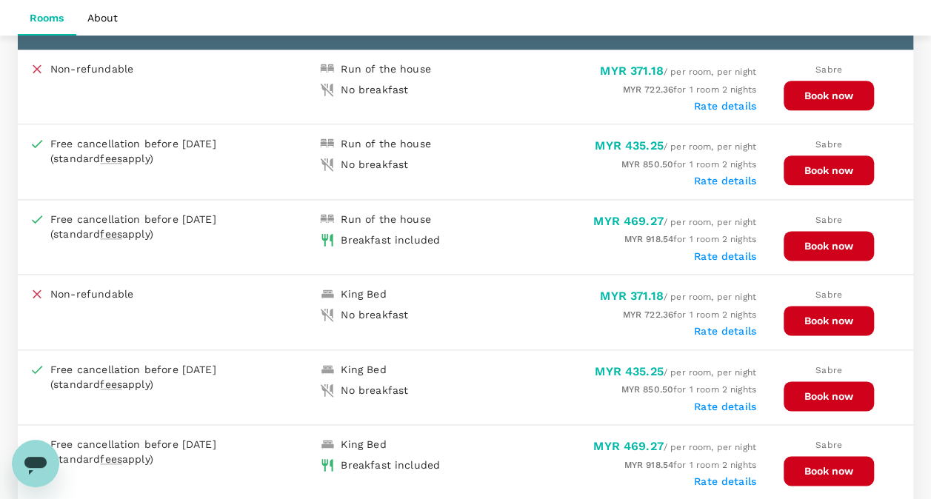
scroll to position [838, 0]
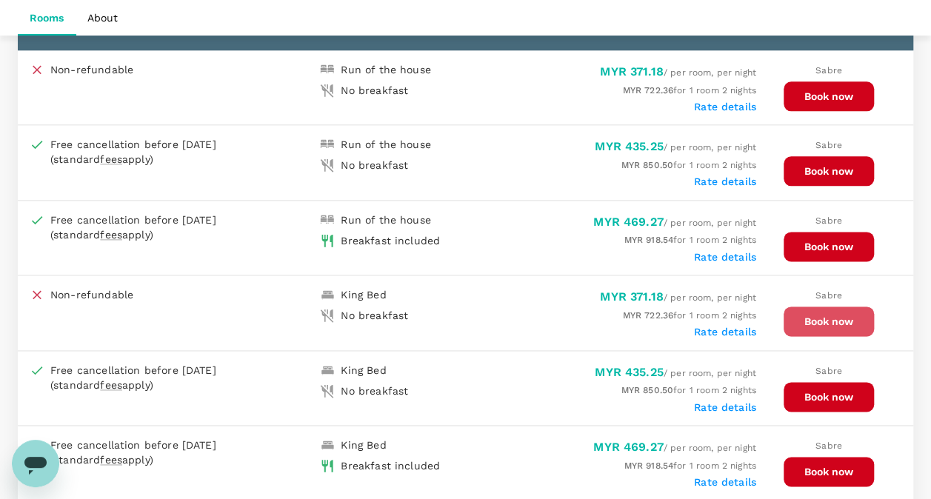
click at [818, 313] on button "Book now" at bounding box center [829, 322] width 90 height 30
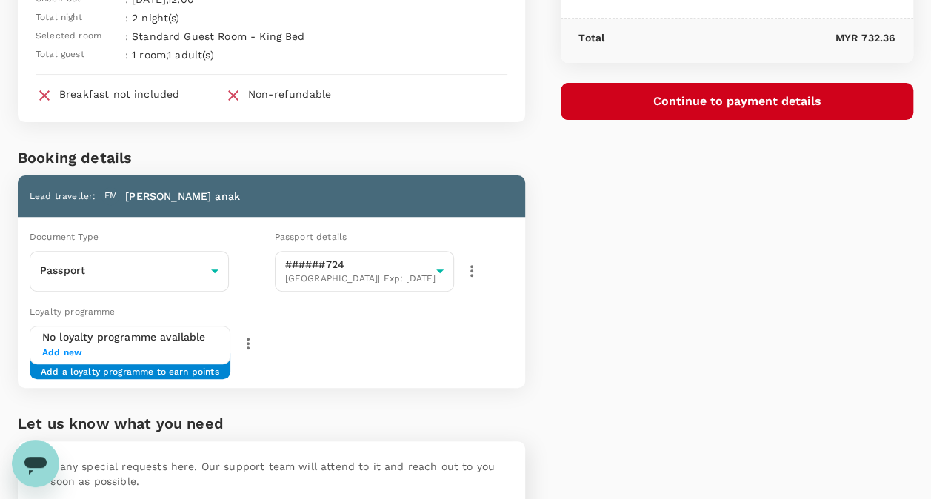
scroll to position [261, 0]
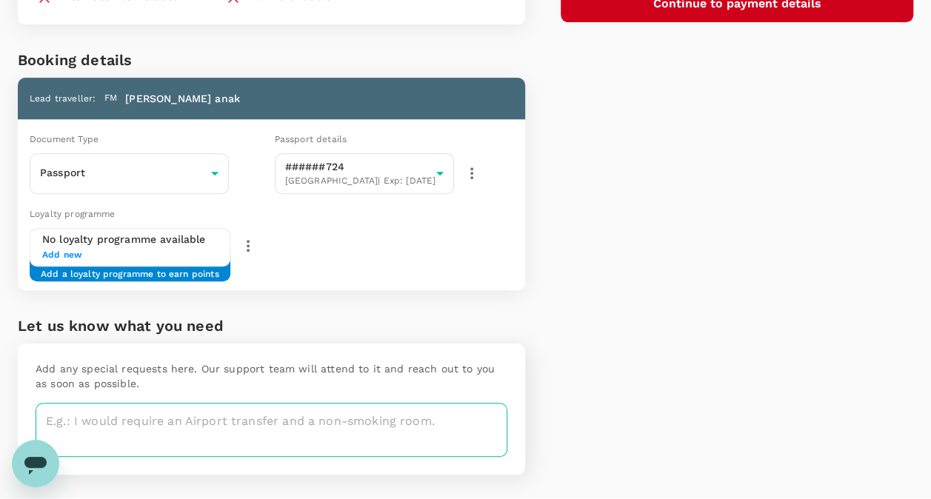
click at [141, 420] on textarea at bounding box center [272, 430] width 472 height 54
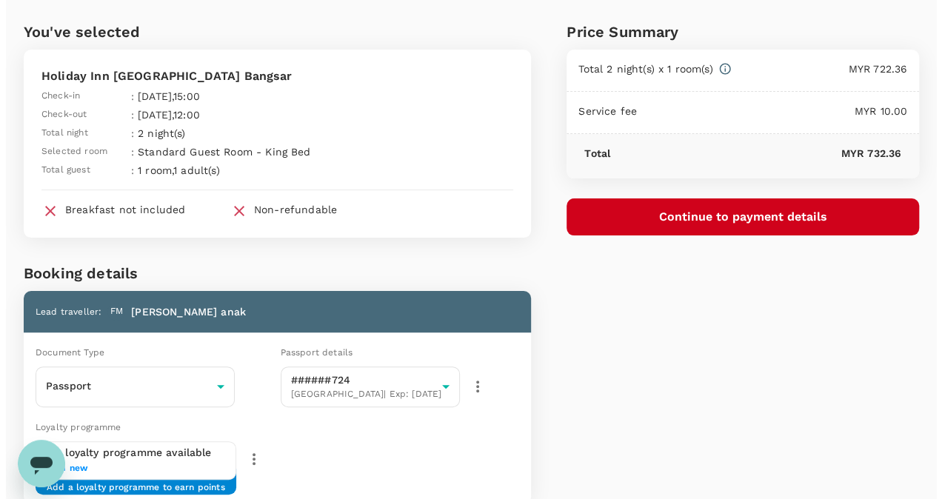
scroll to position [31, 0]
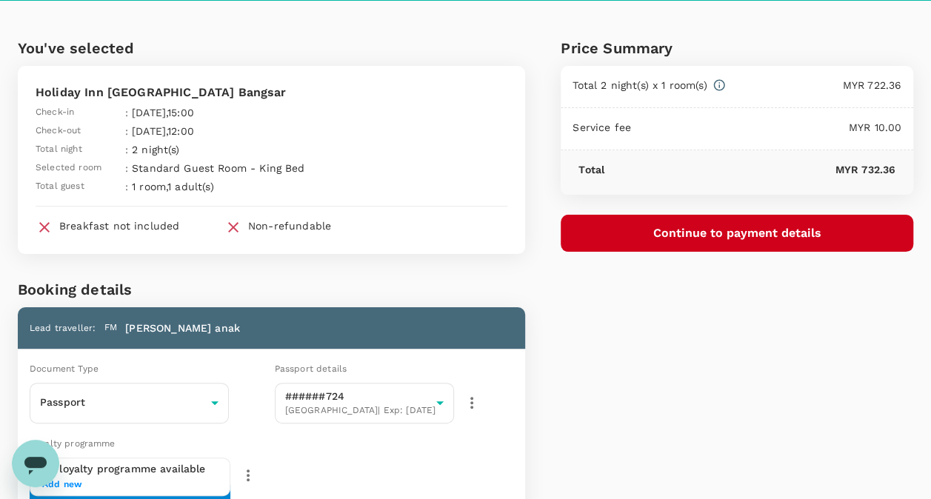
type textarea "Non smoking room."
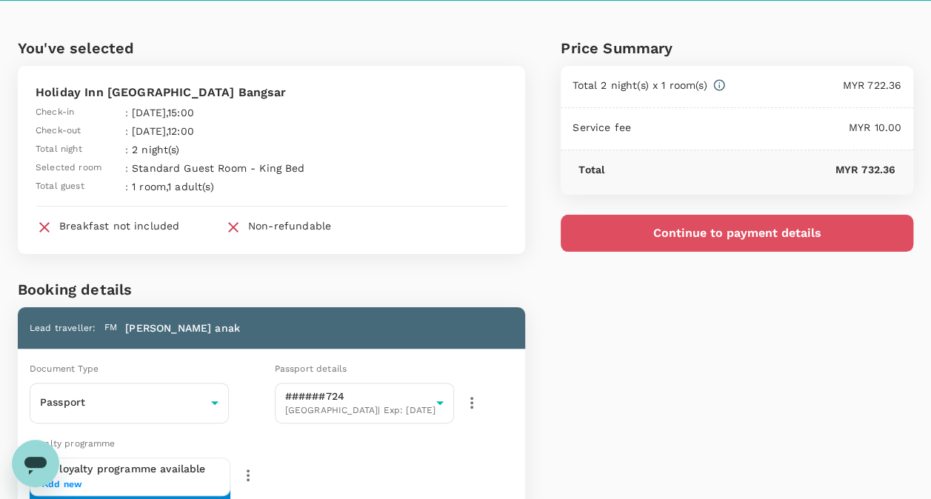
click at [641, 231] on button "Continue to payment details" at bounding box center [737, 233] width 353 height 37
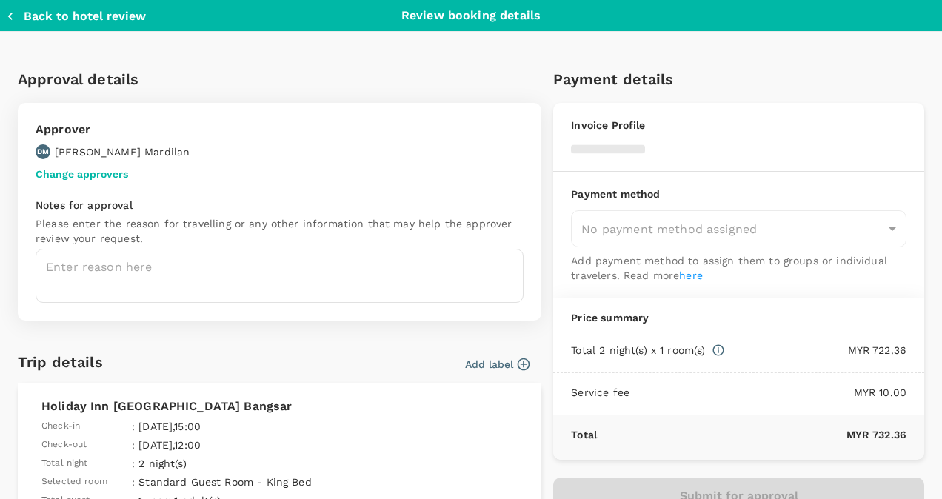
type input "9bd44508-0115-40ee-9baa-a4db79ee987c"
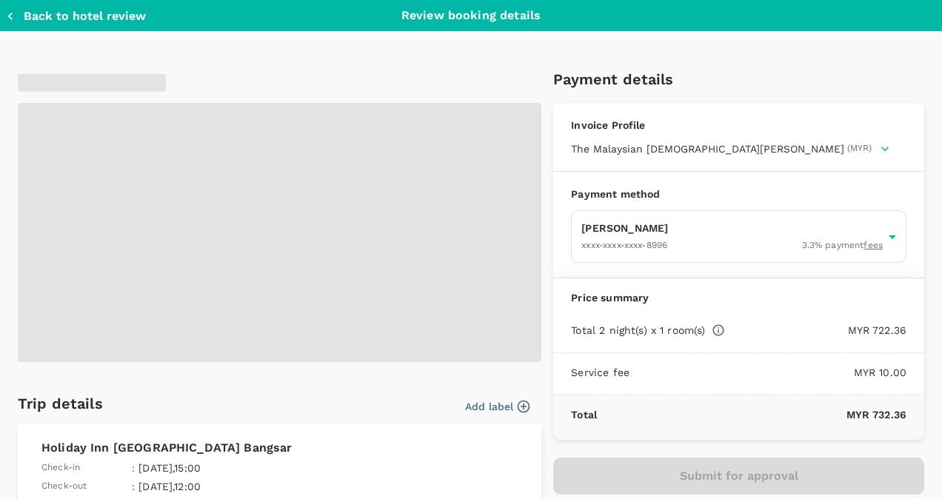
click at [321, 280] on span at bounding box center [280, 232] width 524 height 259
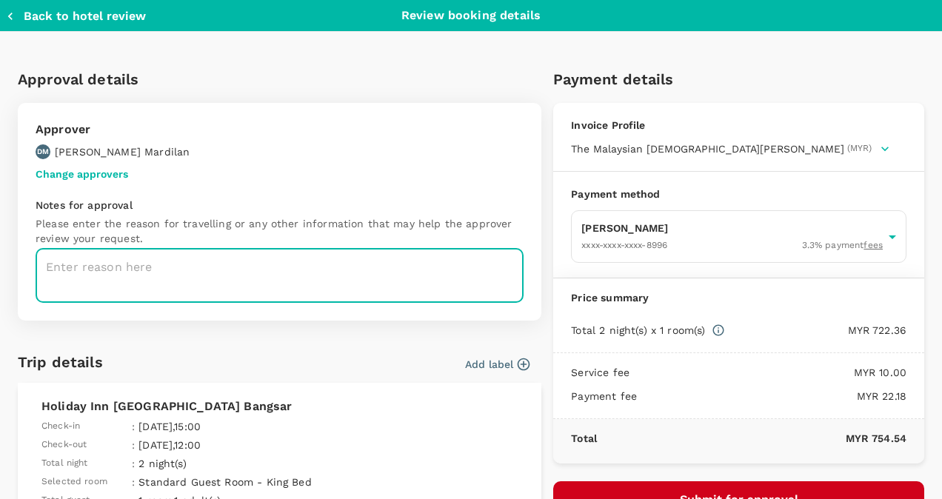
click at [310, 267] on textarea at bounding box center [280, 276] width 488 height 54
paste textarea "Business Training on [DATE] Coordination work with [PERSON_NAME] on [DATE] and …"
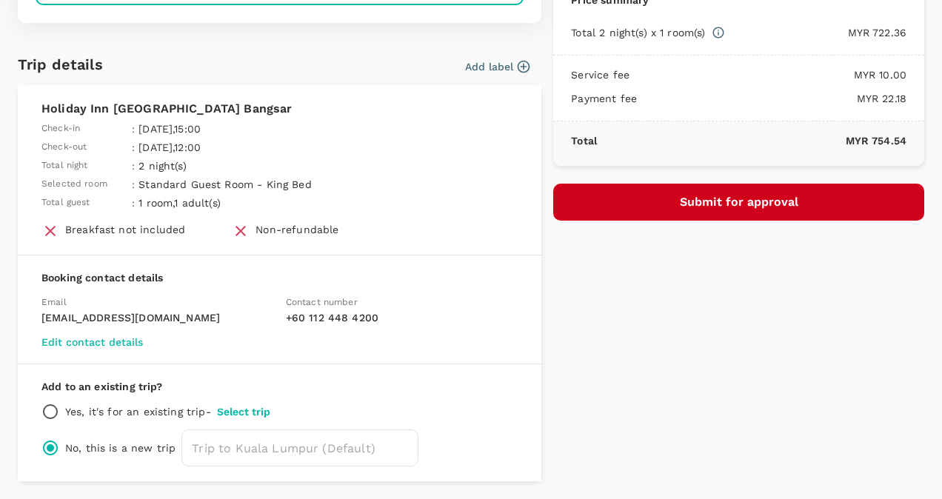
scroll to position [298, 0]
type textarea "Business Training on [DATE] Coordination work with [PERSON_NAME] on [DATE] and …"
click at [246, 413] on button "Select trip" at bounding box center [243, 412] width 53 height 12
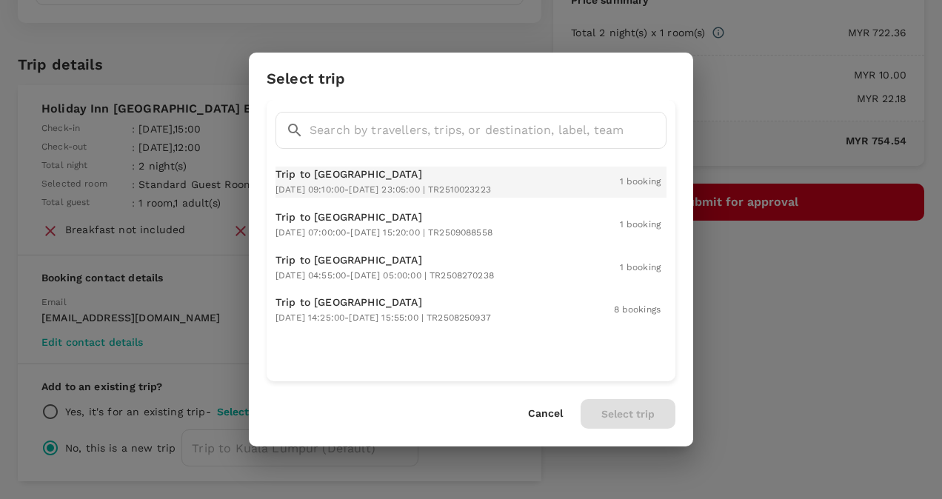
click at [410, 176] on p "Trip to [GEOGRAPHIC_DATA]" at bounding box center [384, 174] width 216 height 15
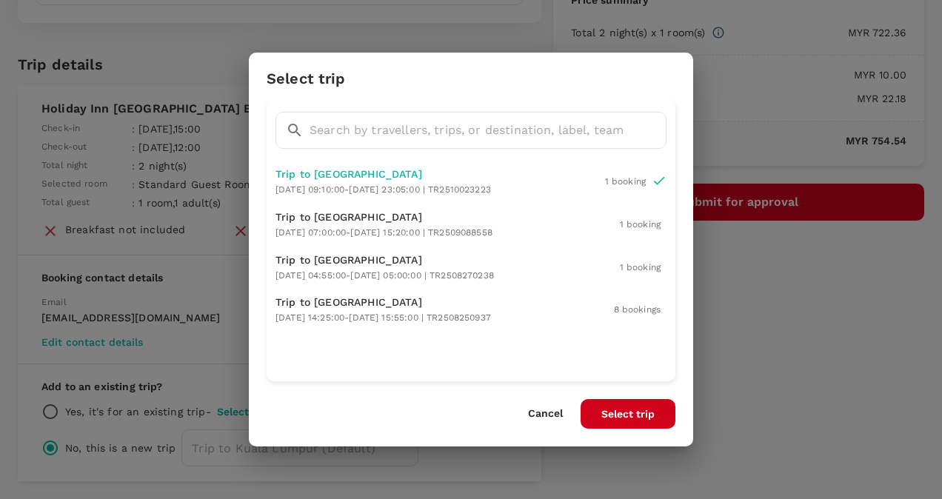
click at [653, 413] on button "Select trip" at bounding box center [628, 414] width 95 height 30
radio input "true"
radio input "false"
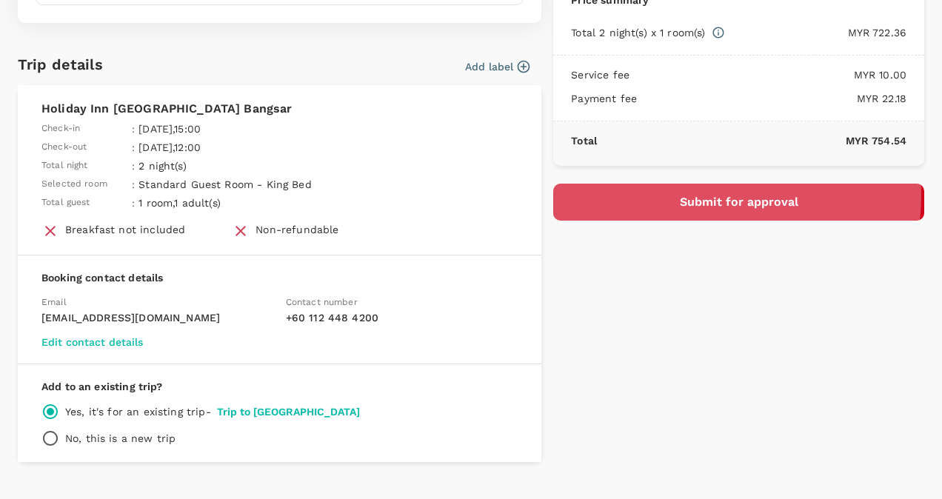
click at [681, 207] on button "Submit for approval" at bounding box center [738, 202] width 371 height 37
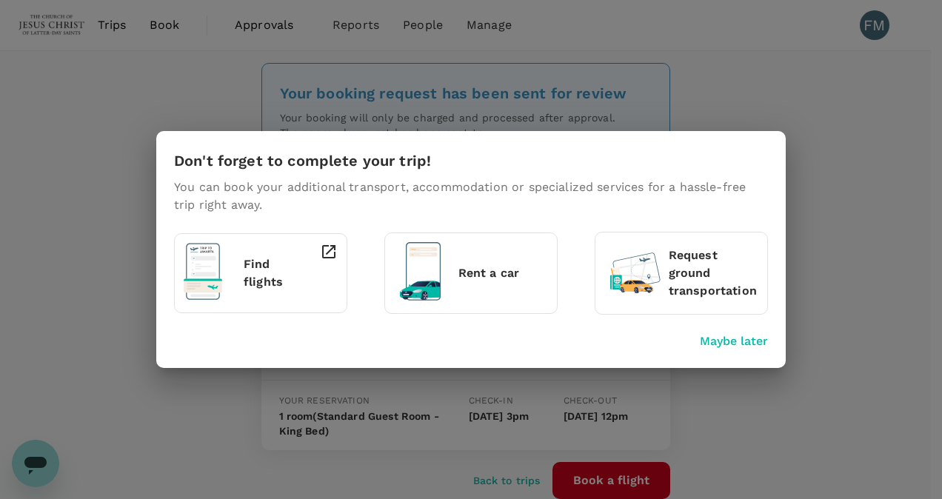
click at [467, 274] on p "Rent a car" at bounding box center [504, 273] width 90 height 18
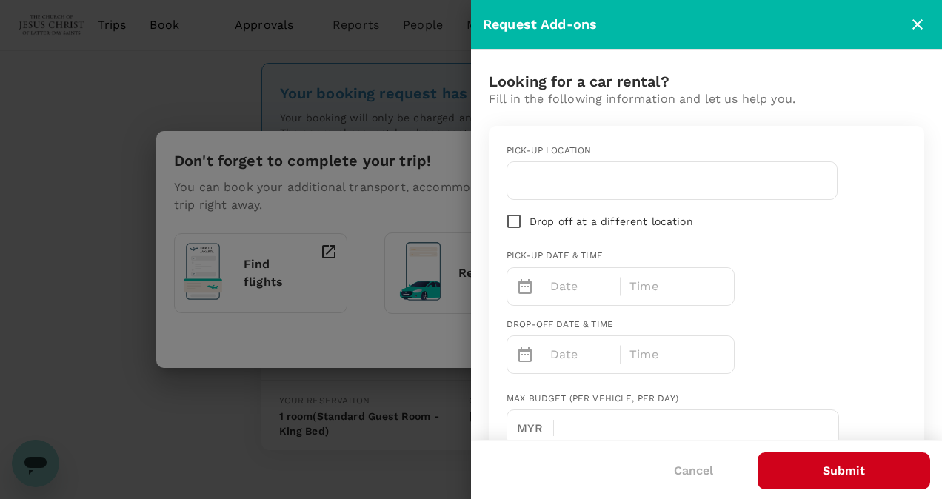
click at [915, 28] on icon "close" at bounding box center [918, 25] width 18 height 18
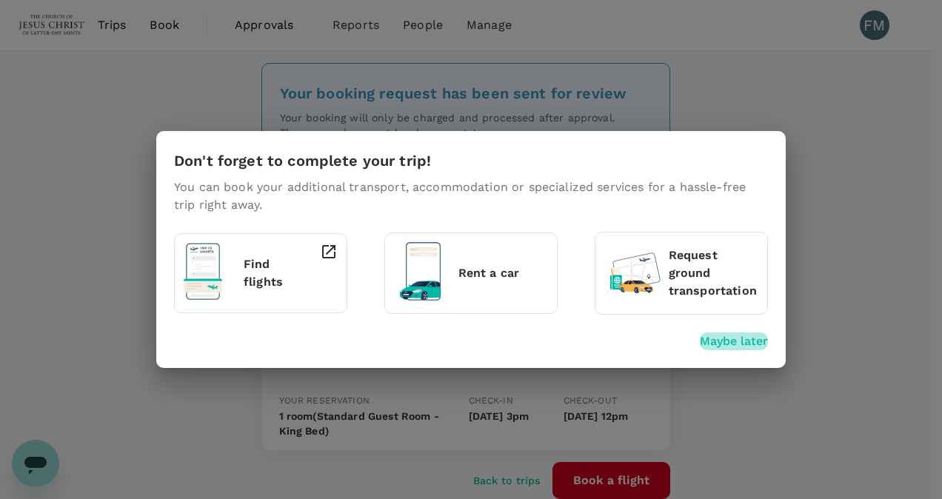
click at [720, 339] on p "Maybe later" at bounding box center [734, 342] width 68 height 18
